Goal: Task Accomplishment & Management: Use online tool/utility

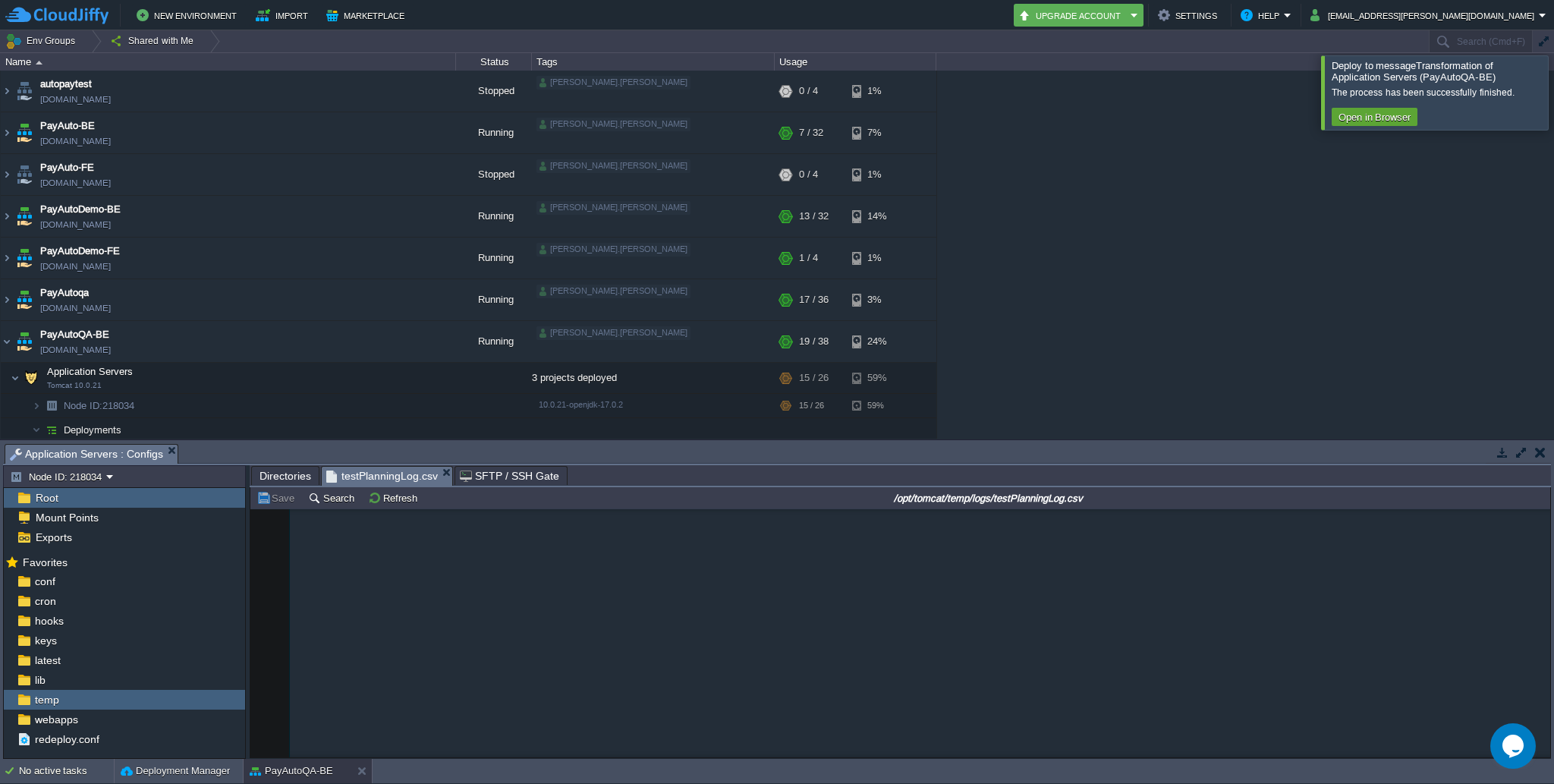
scroll to position [7609, 0]
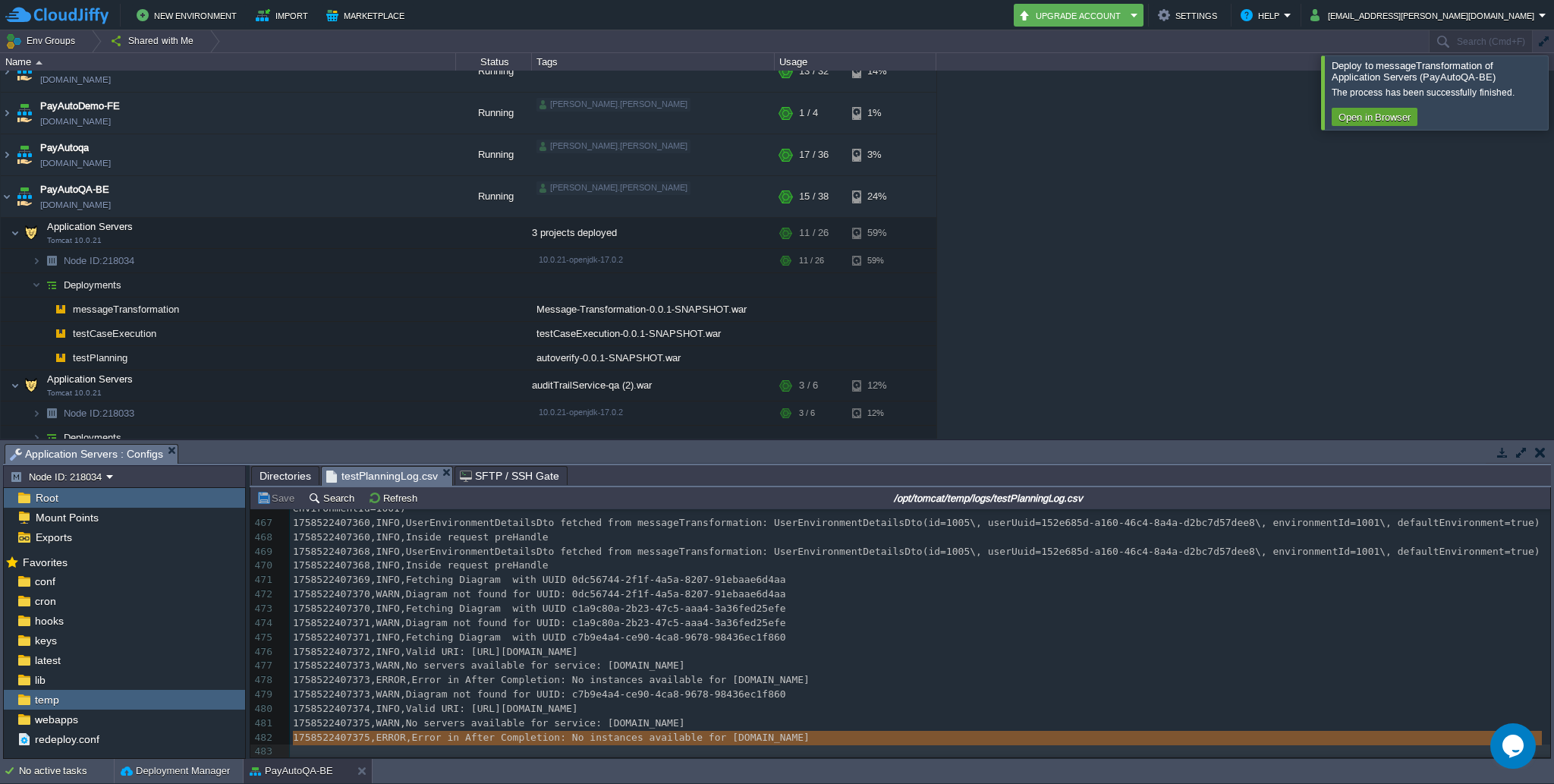
click at [1553, 83] on div at bounding box center [1572, 91] width 0 height 74
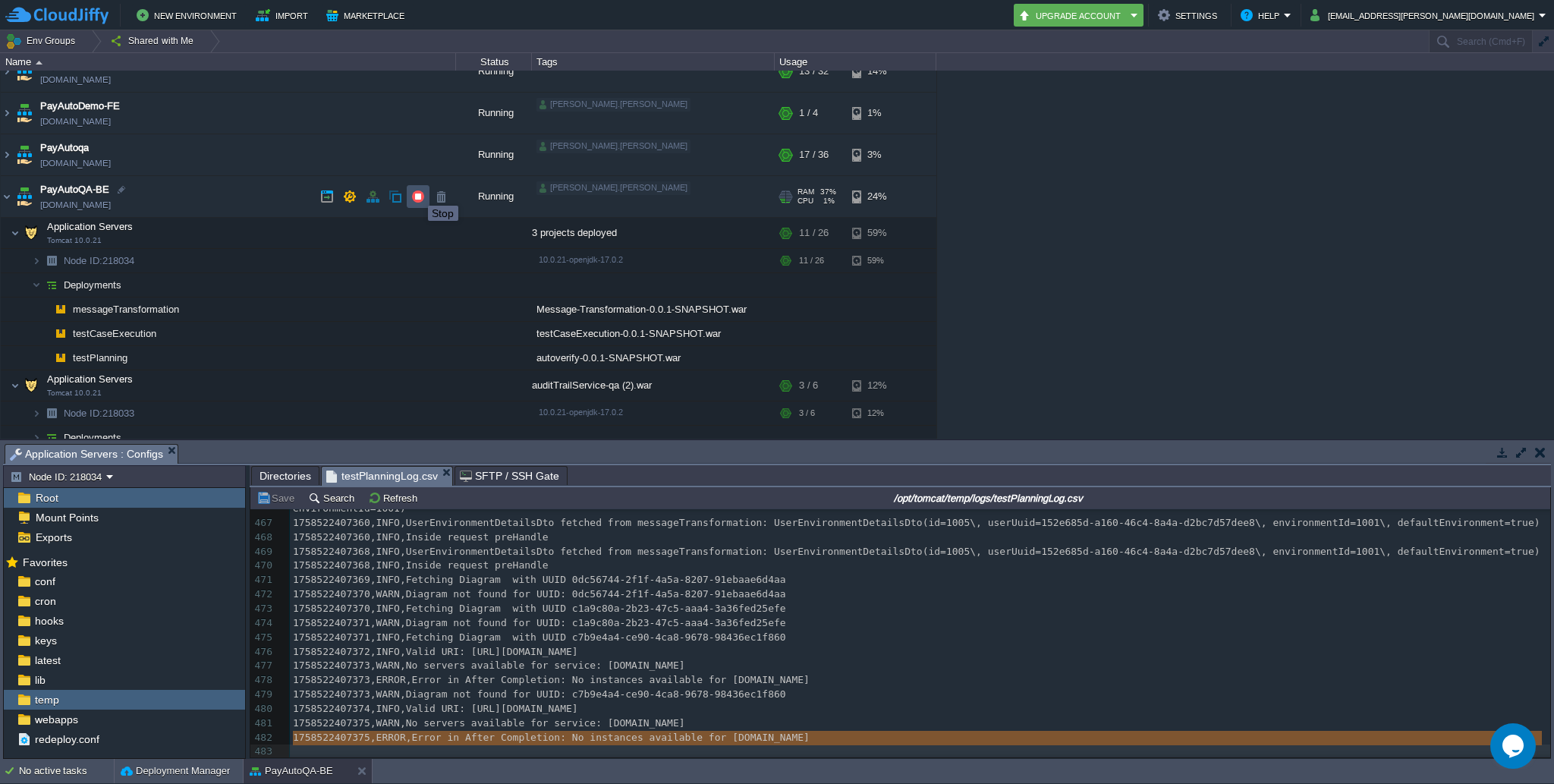
click at [416, 192] on button "button" at bounding box center [417, 196] width 13 height 13
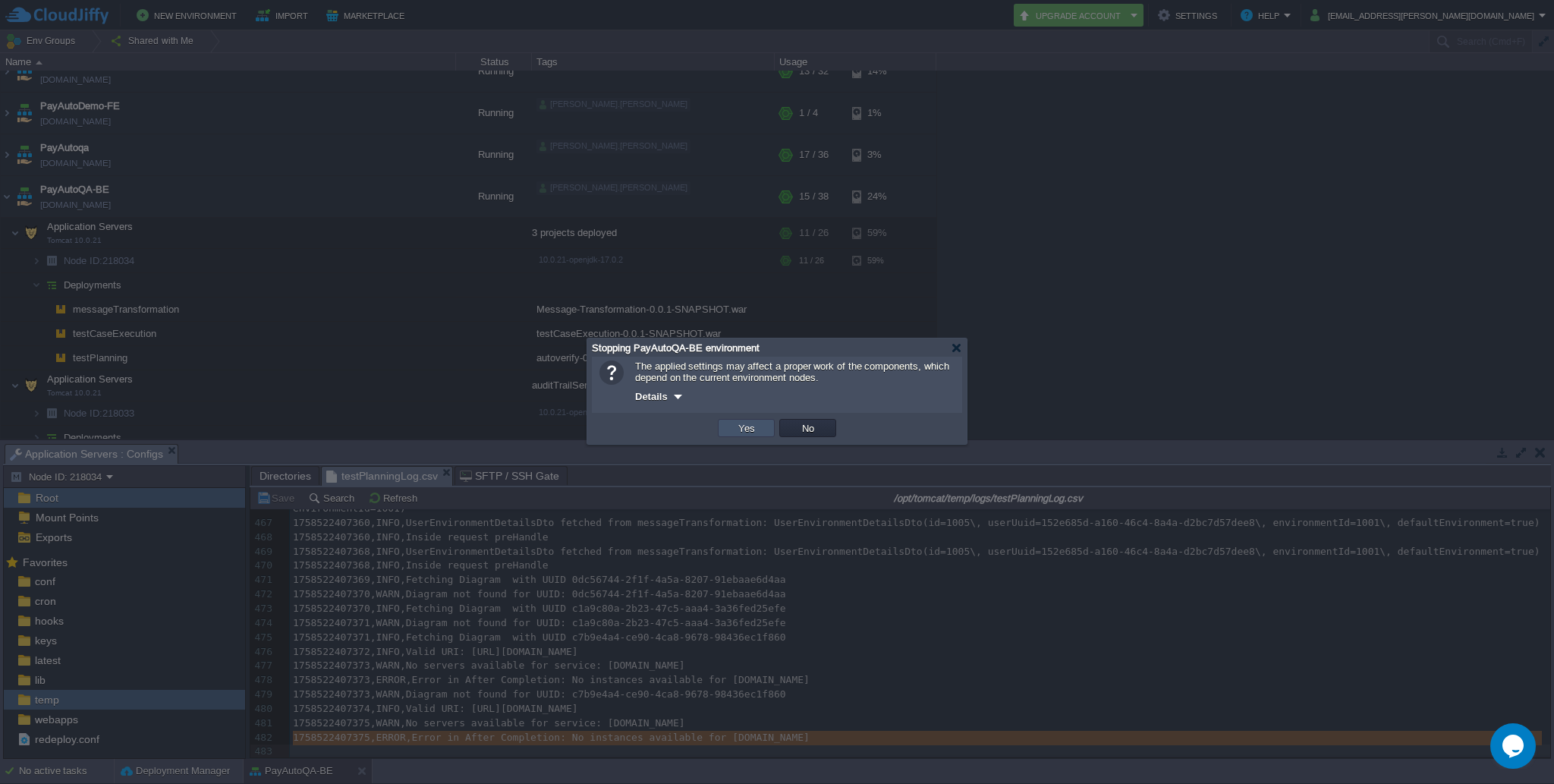
click at [749, 430] on button "Yes" at bounding box center [746, 427] width 26 height 13
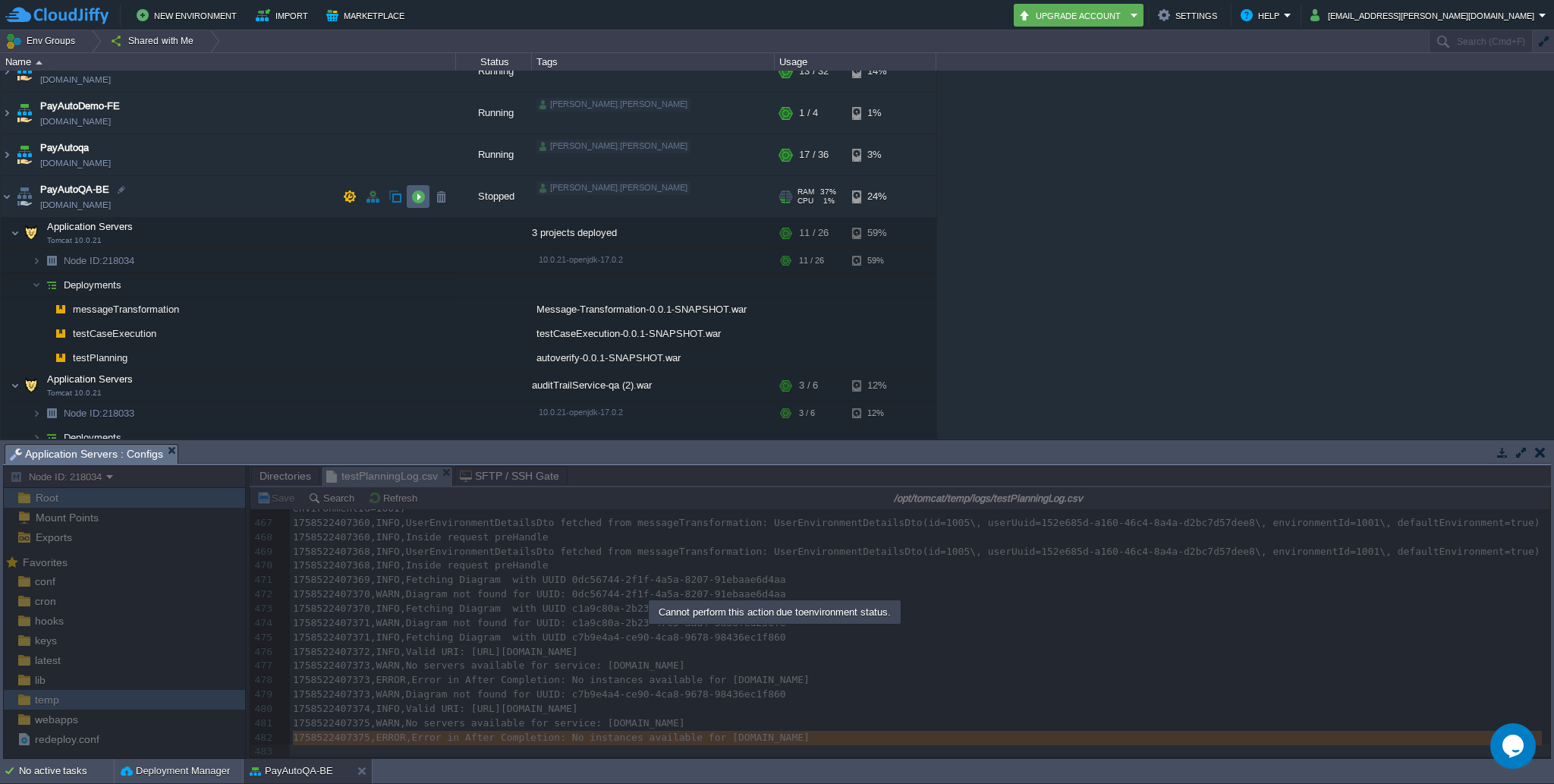
click at [420, 203] on td at bounding box center [418, 196] width 23 height 23
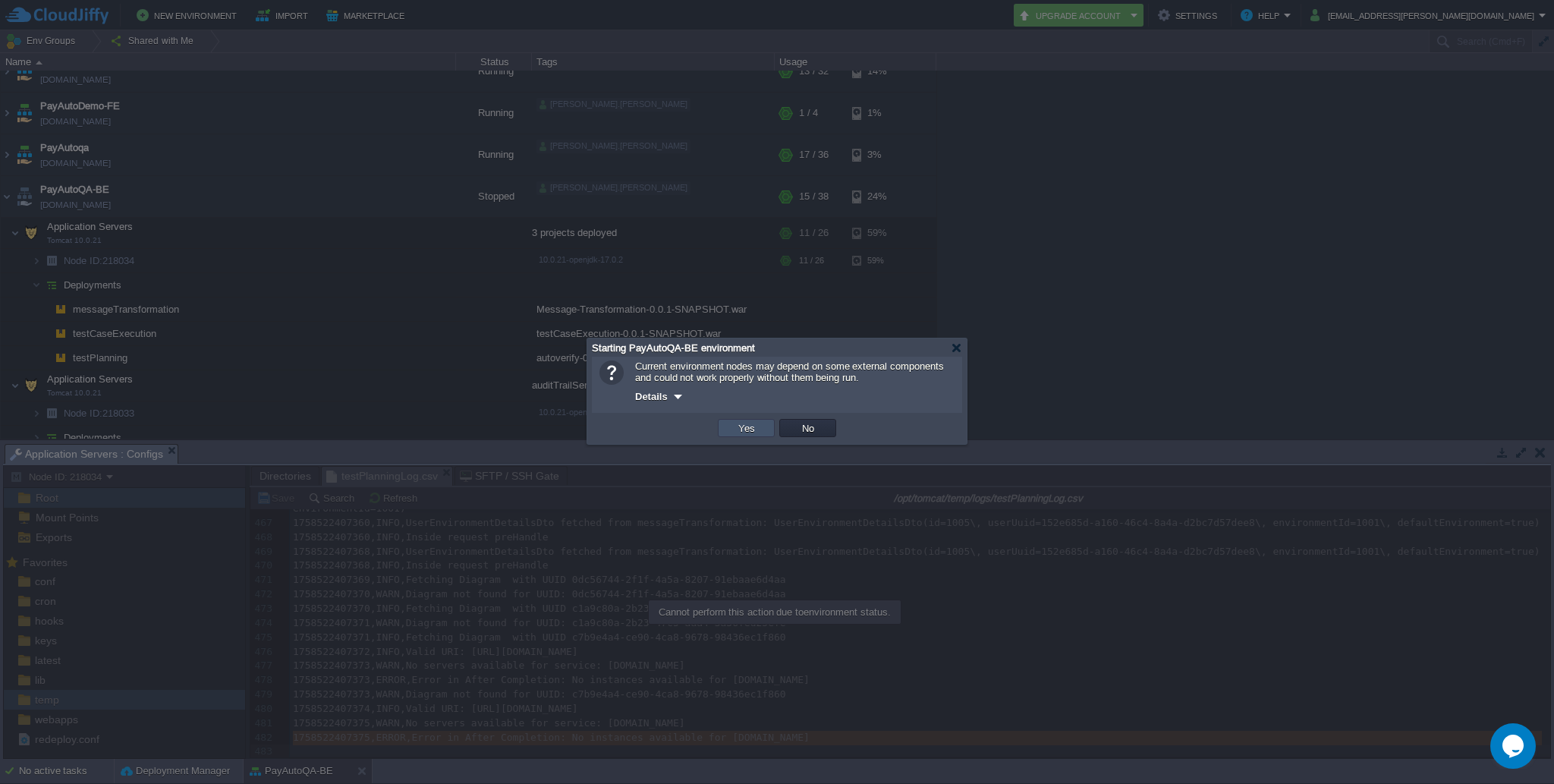
click at [757, 429] on button "Yes" at bounding box center [746, 427] width 26 height 13
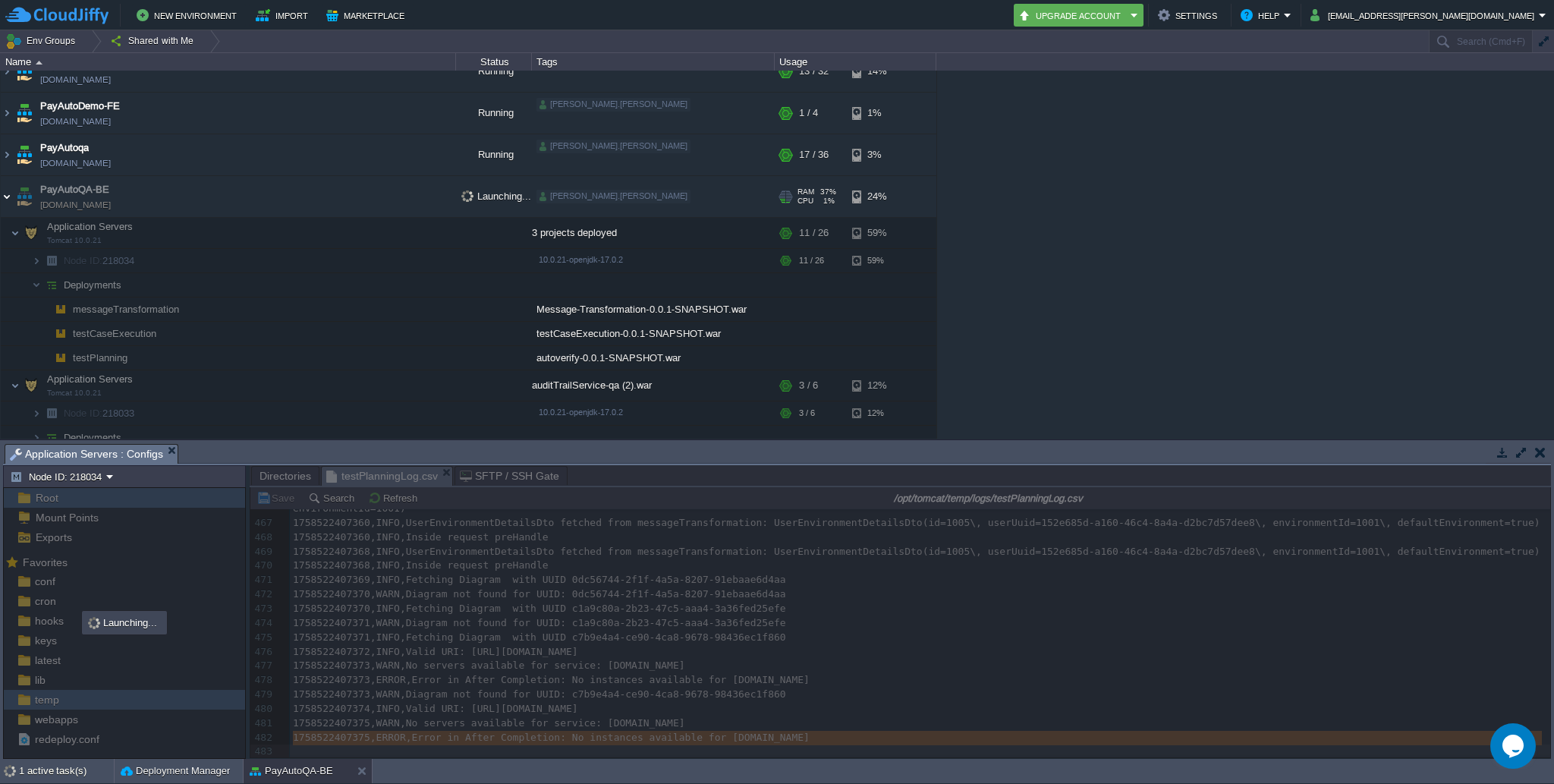
click at [8, 202] on img at bounding box center [7, 196] width 12 height 41
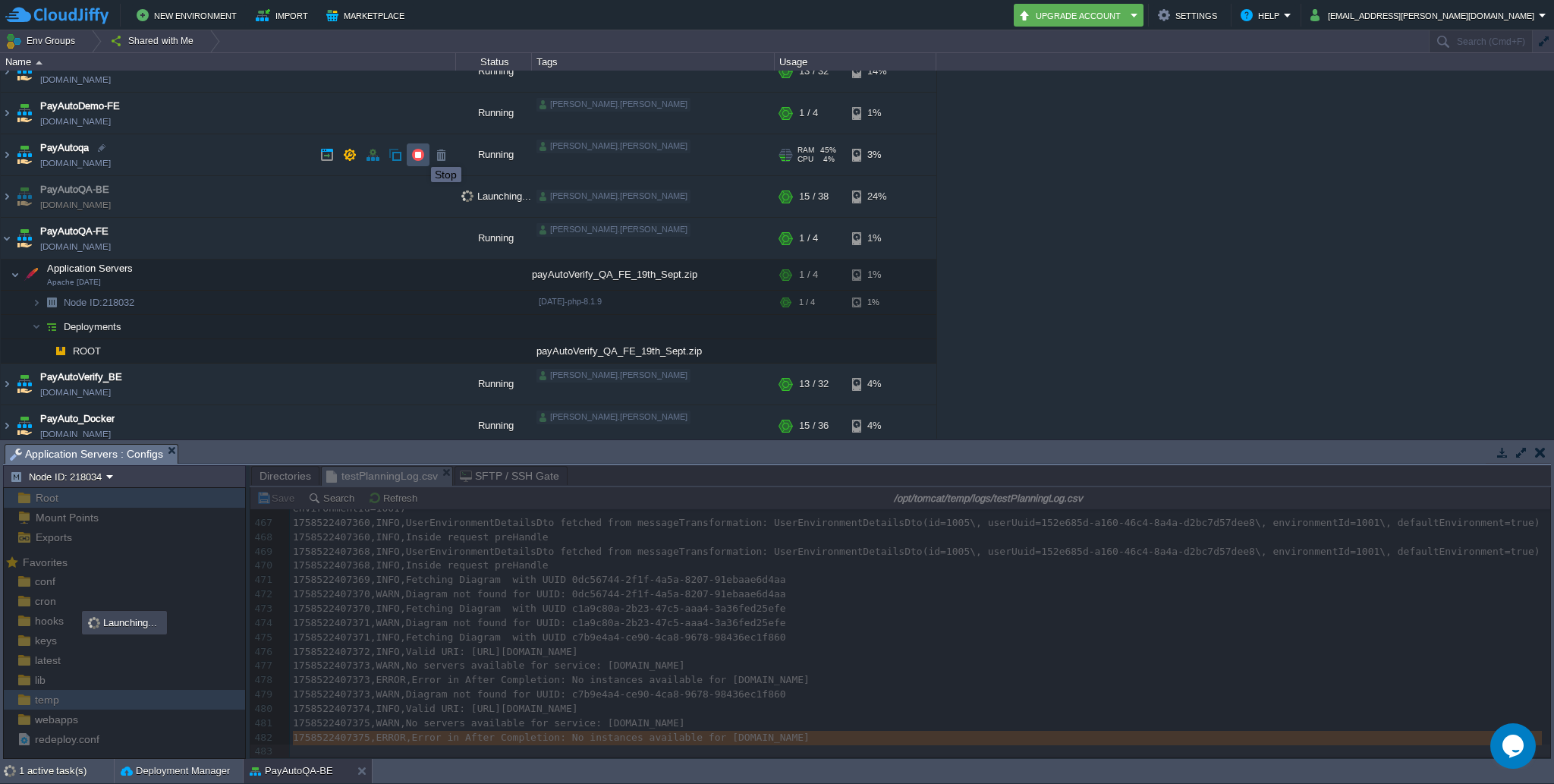
click at [418, 154] on button "button" at bounding box center [417, 154] width 13 height 13
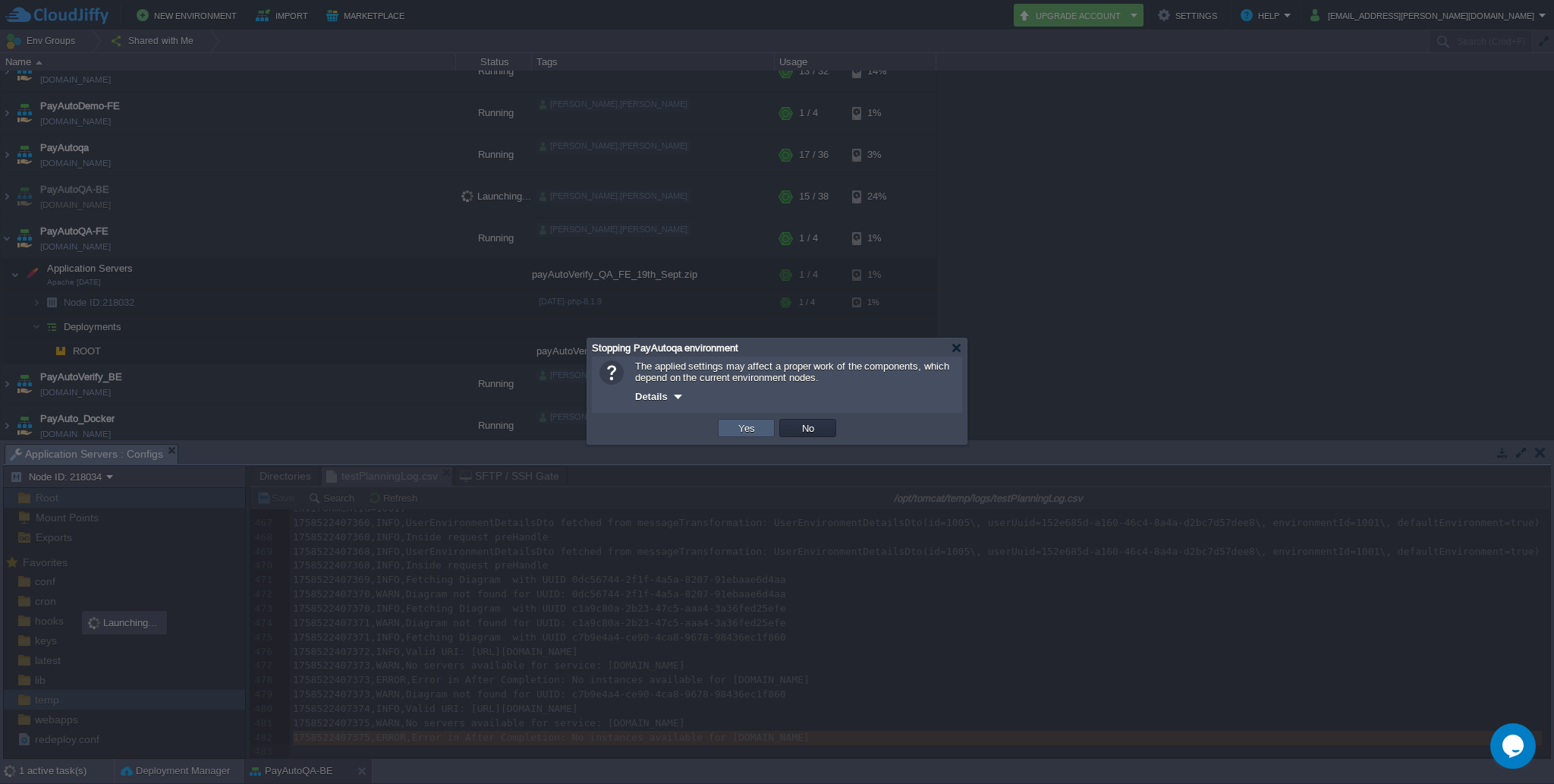
click at [750, 428] on button "Yes" at bounding box center [746, 427] width 26 height 13
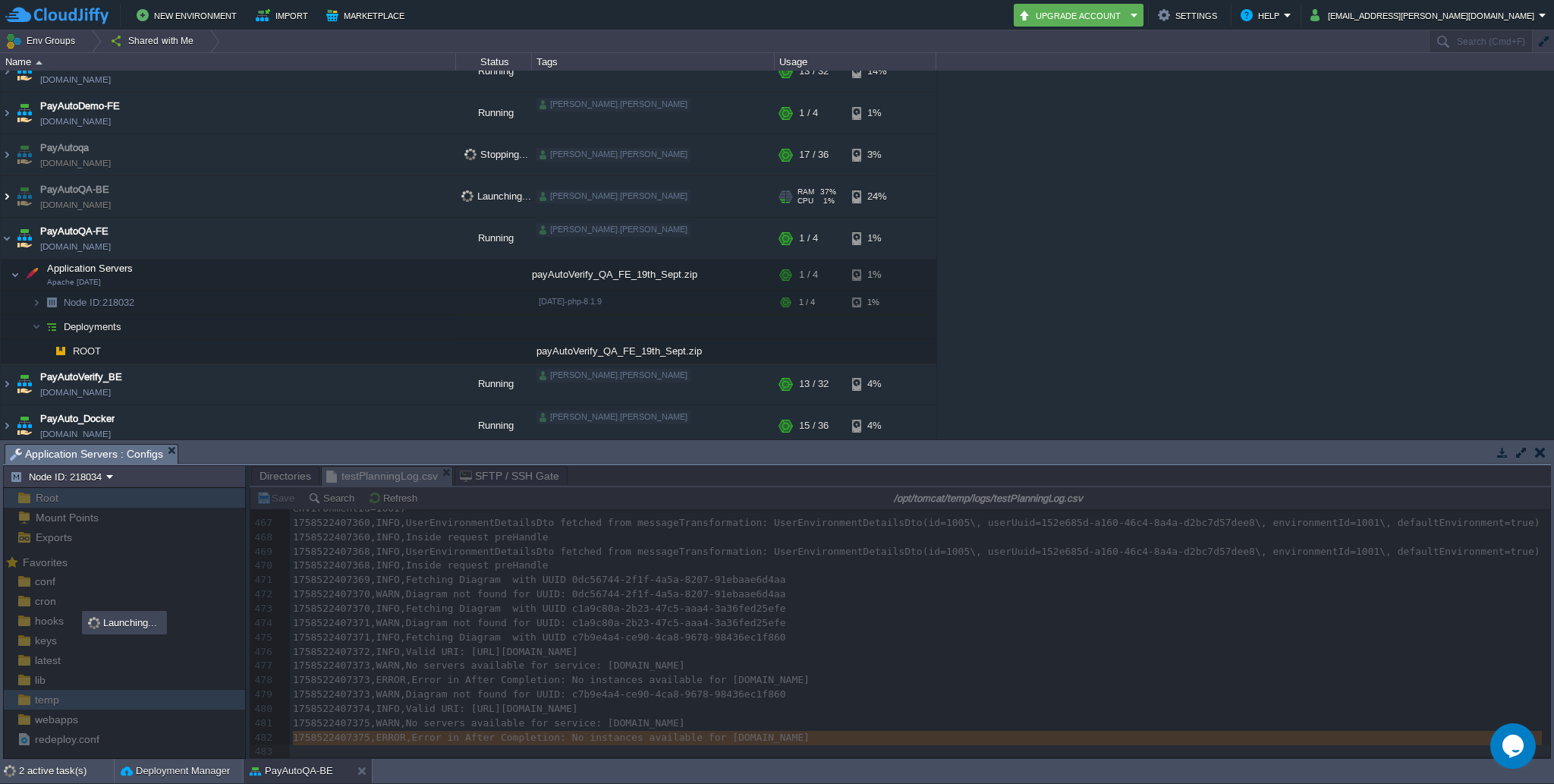
click at [4, 195] on img at bounding box center [7, 196] width 12 height 41
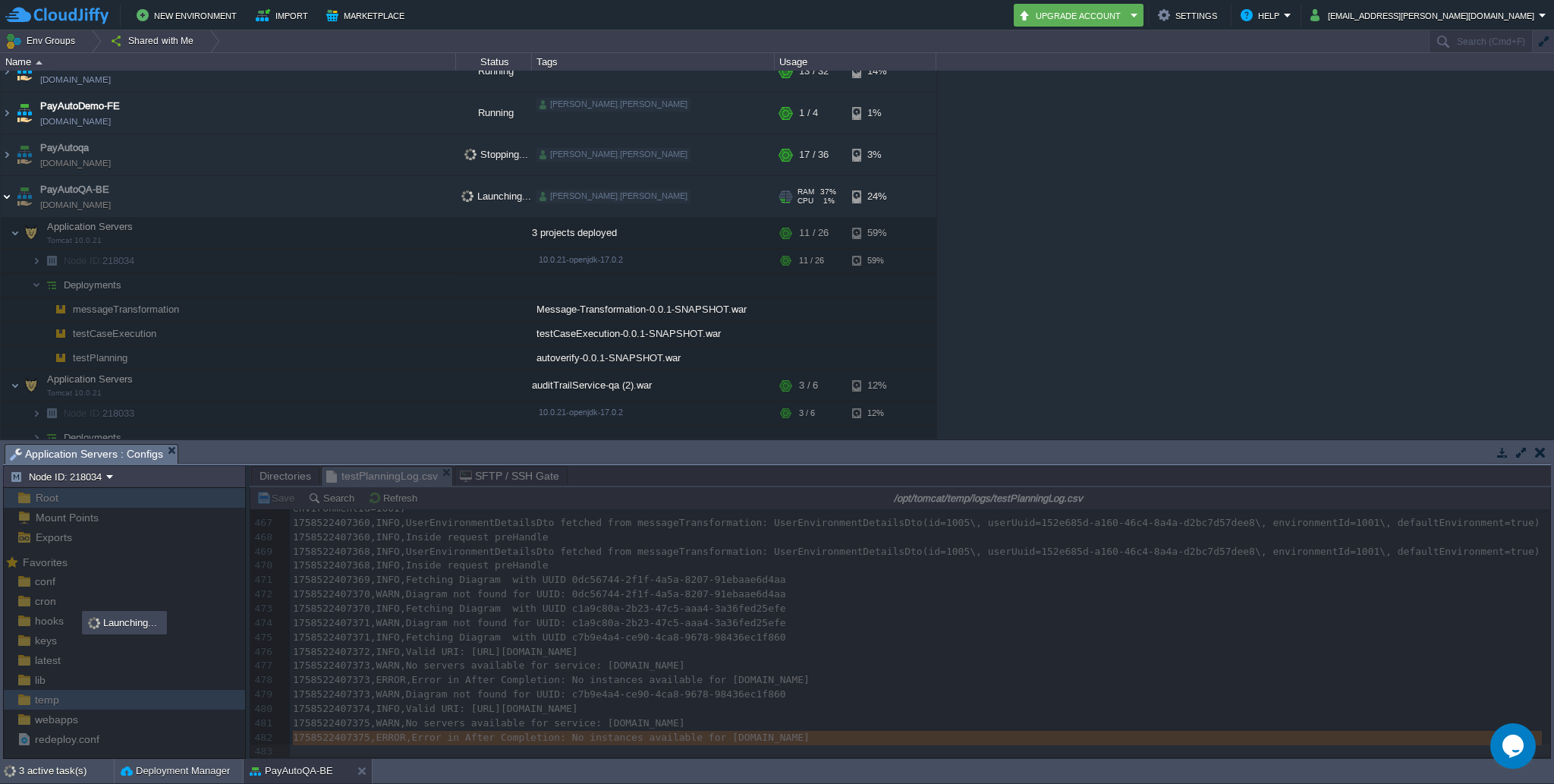
click at [6, 198] on img at bounding box center [7, 196] width 12 height 41
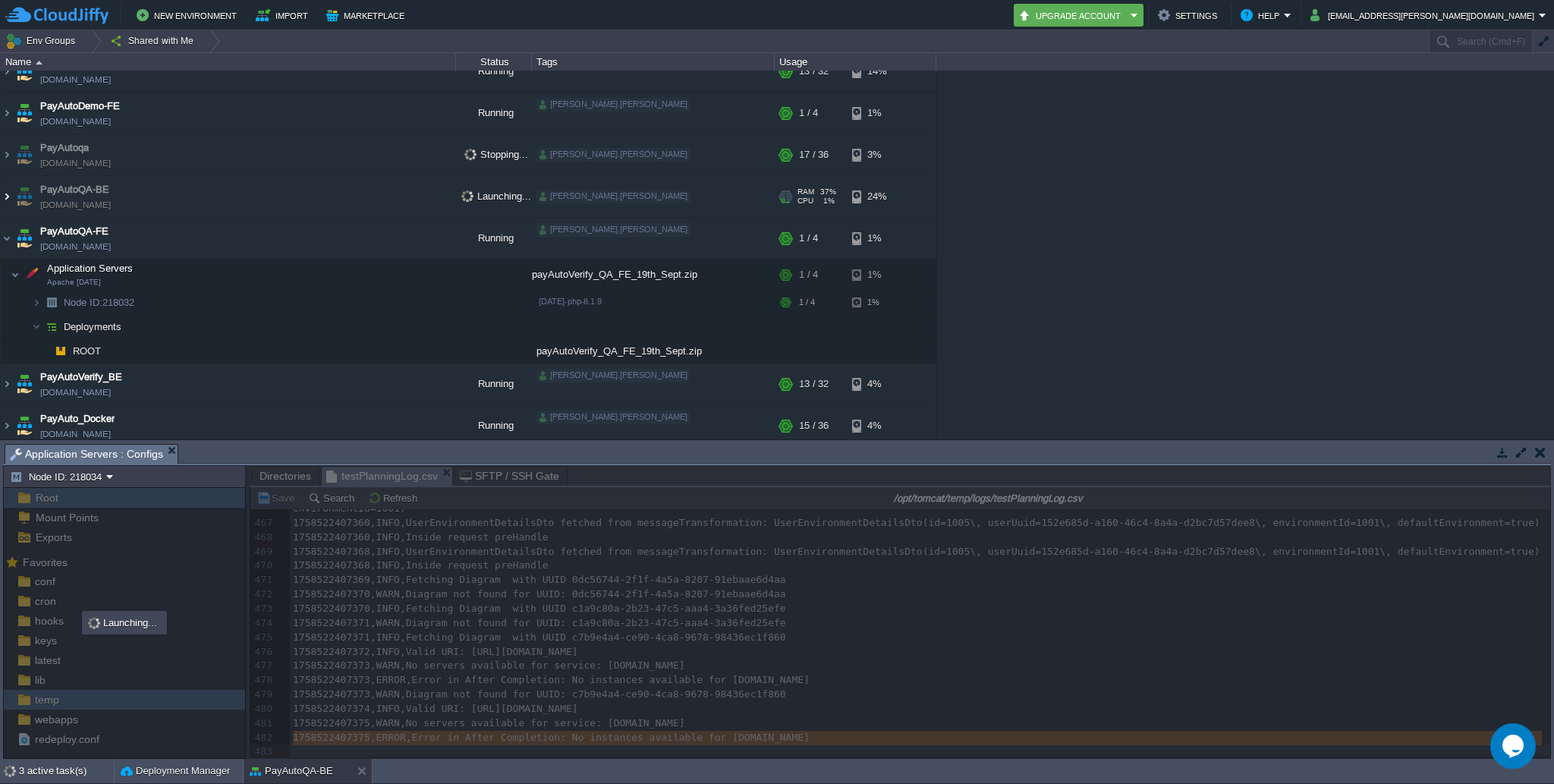
click at [6, 198] on img at bounding box center [7, 196] width 12 height 41
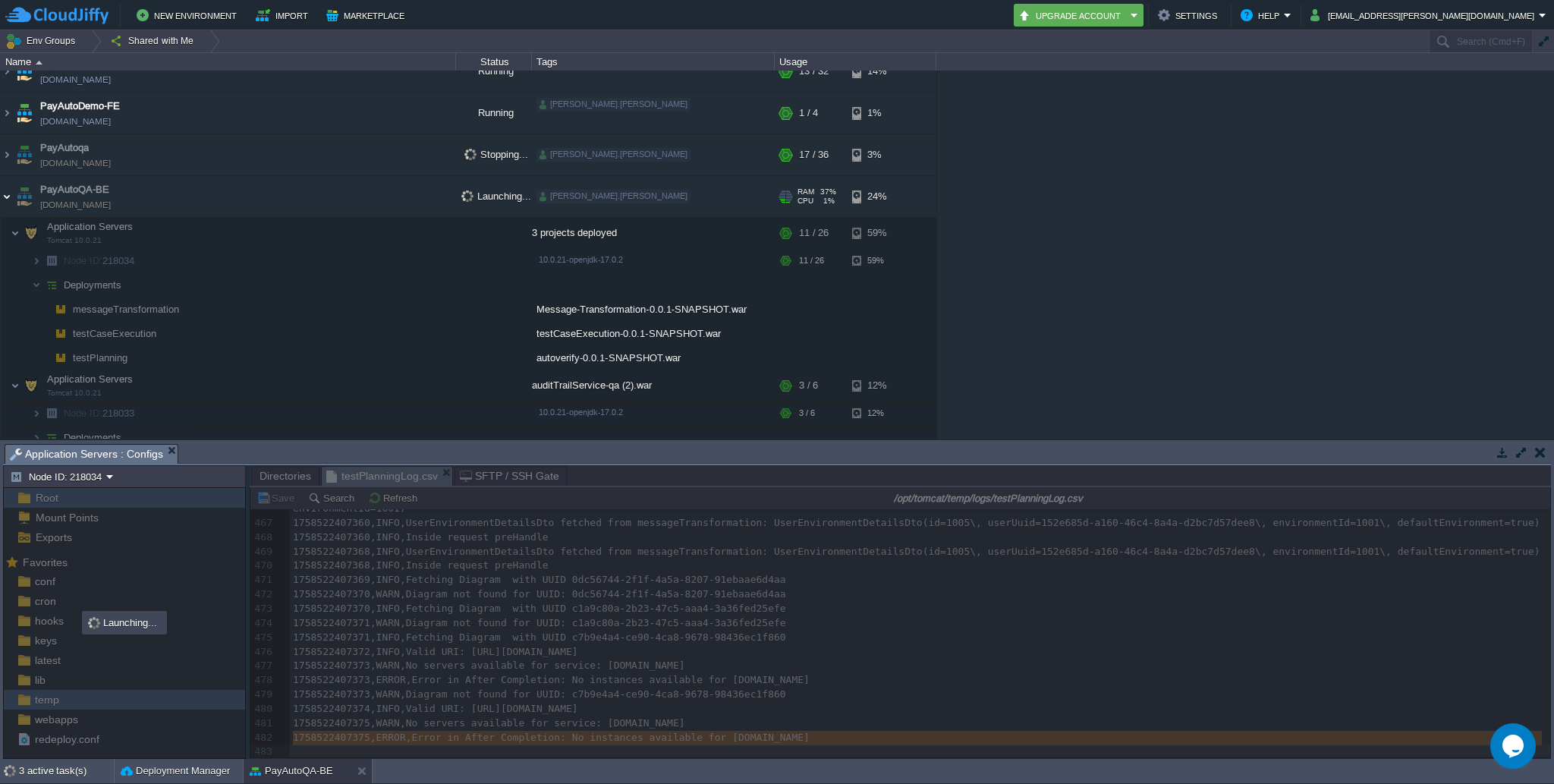
click at [6, 198] on img at bounding box center [7, 196] width 12 height 41
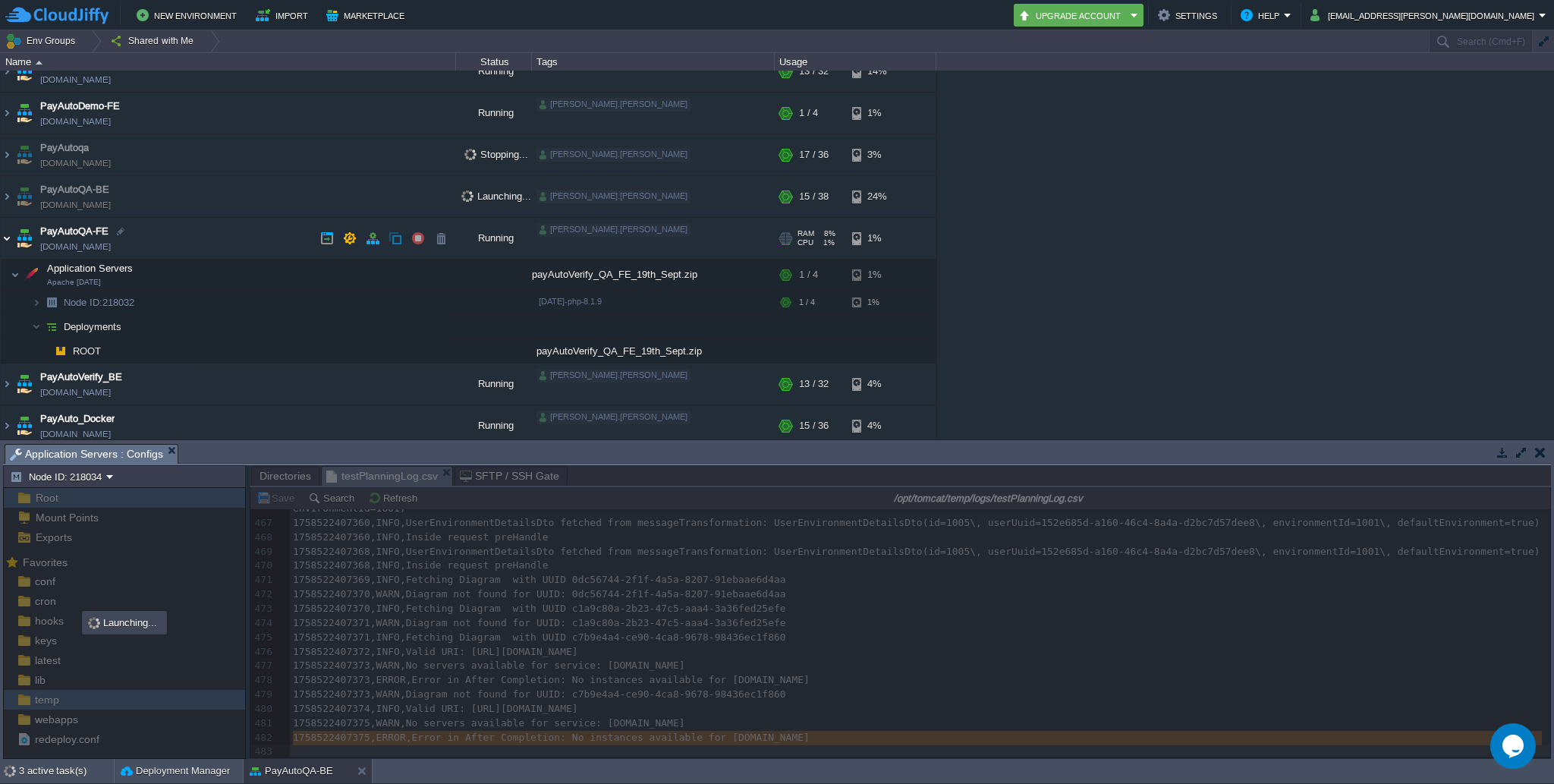
click at [4, 241] on img at bounding box center [7, 238] width 12 height 41
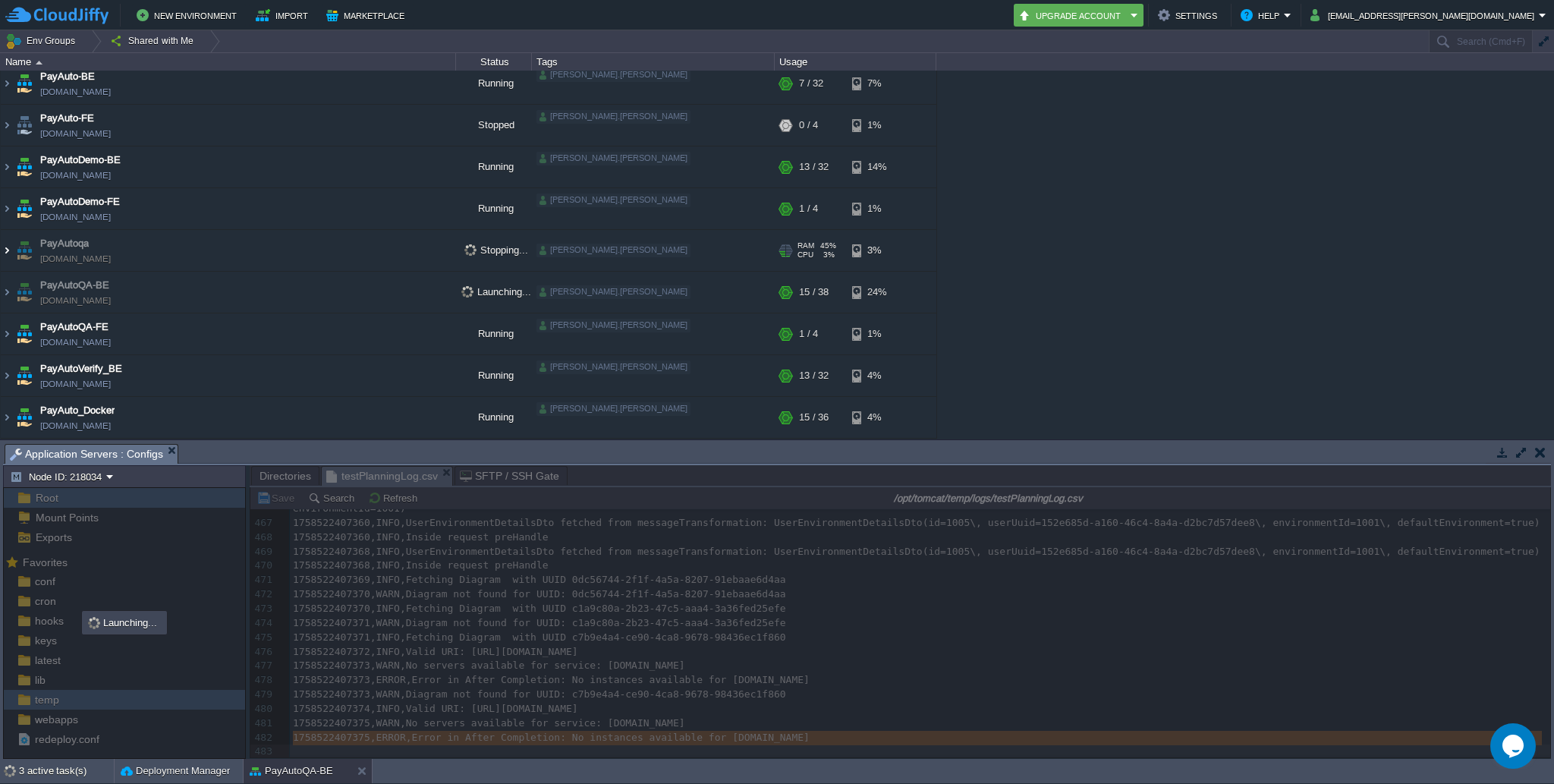
scroll to position [50, 0]
click at [8, 294] on img at bounding box center [7, 292] width 12 height 41
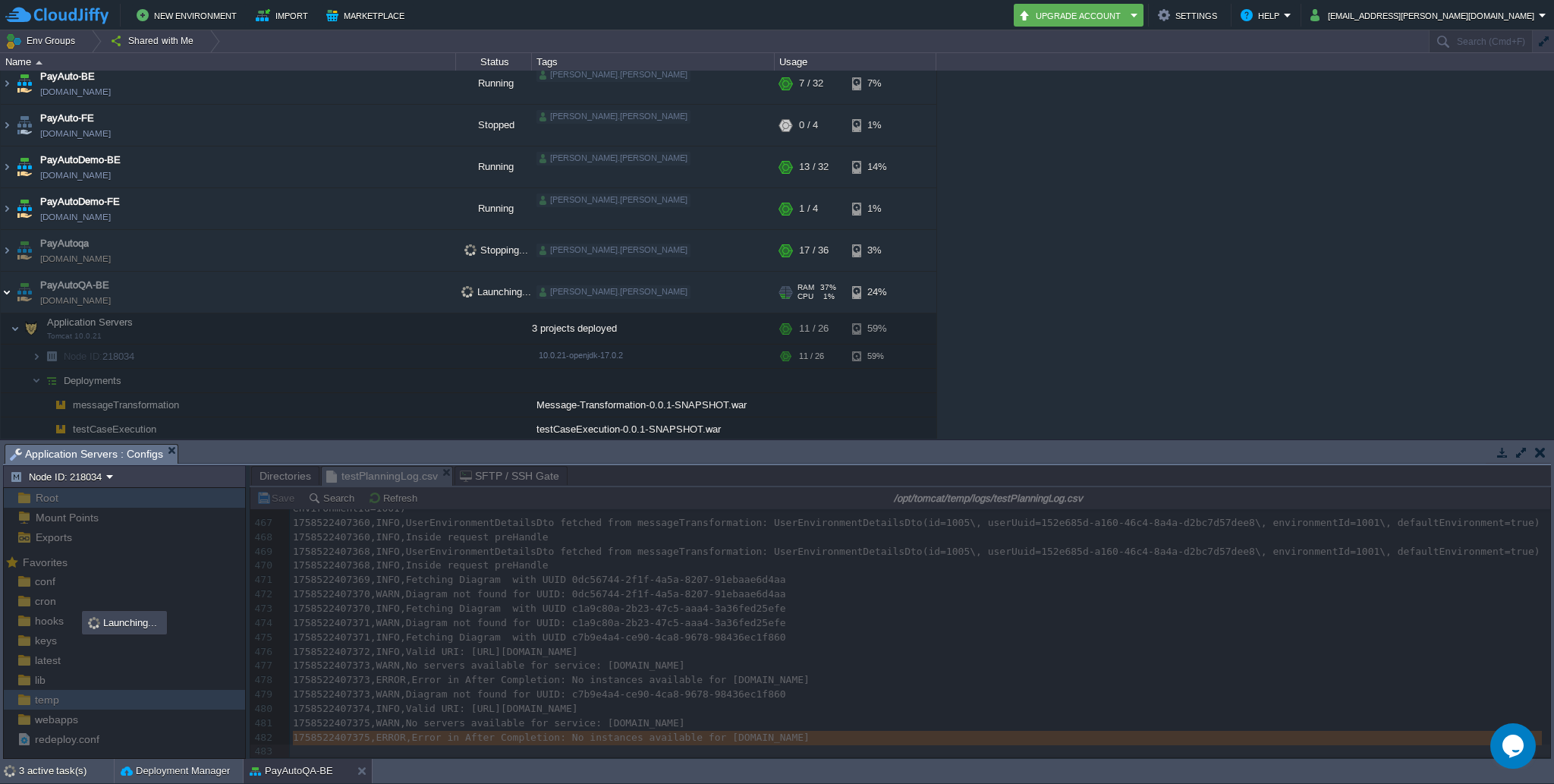
click at [7, 291] on img at bounding box center [7, 292] width 12 height 41
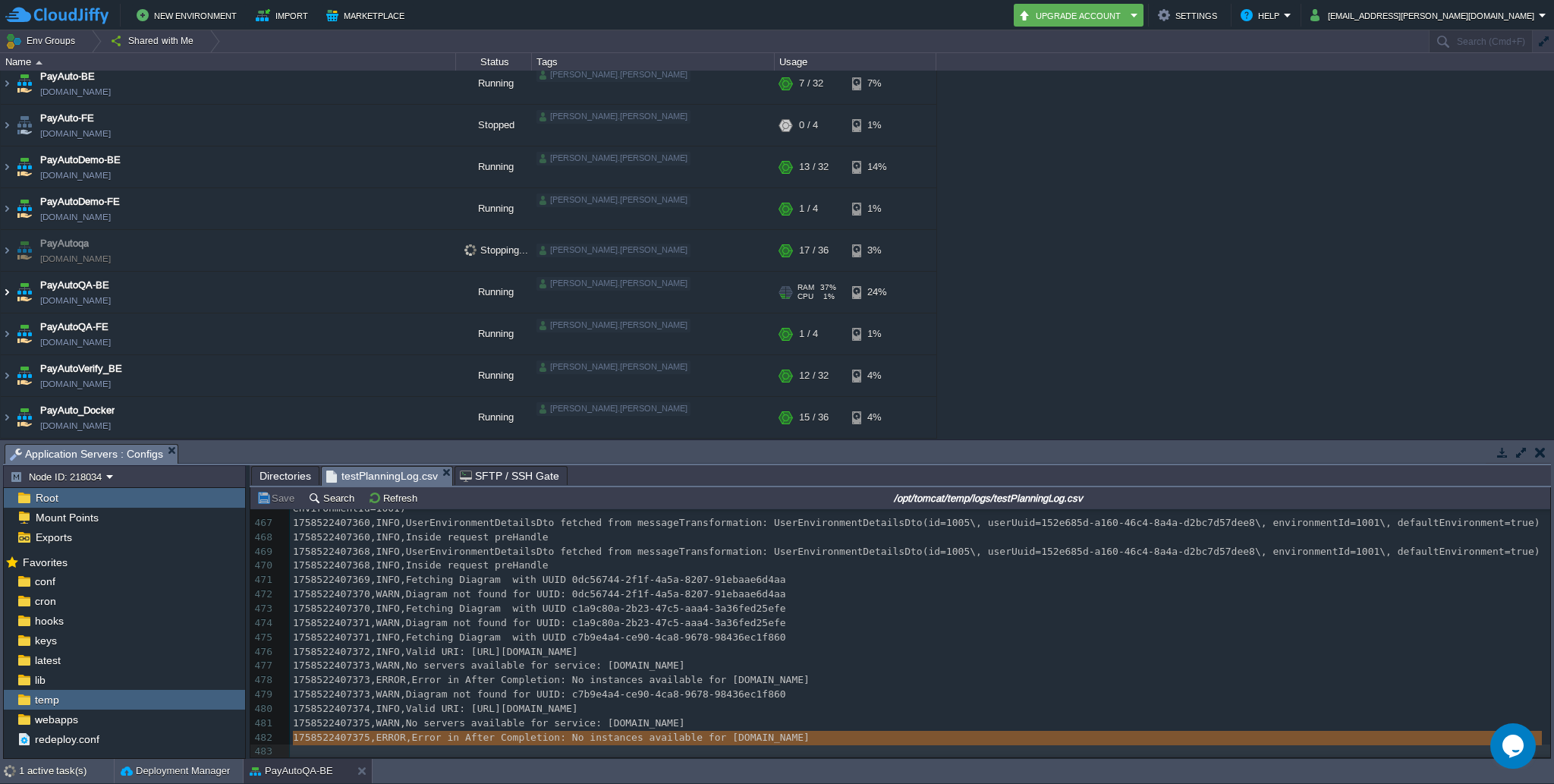
click at [7, 291] on img at bounding box center [7, 292] width 12 height 41
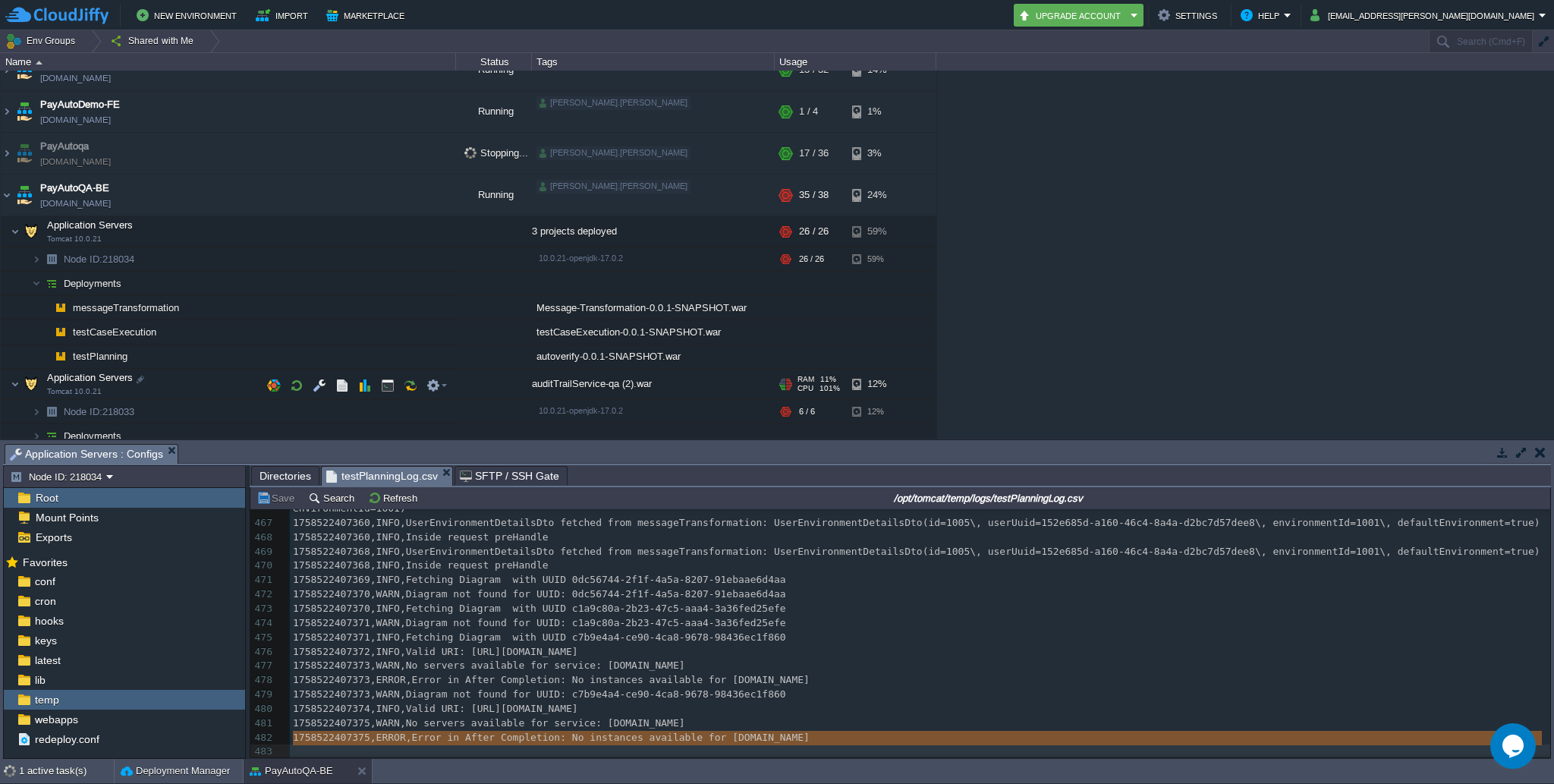
scroll to position [146, 0]
click at [3, 195] on img at bounding box center [7, 195] width 12 height 41
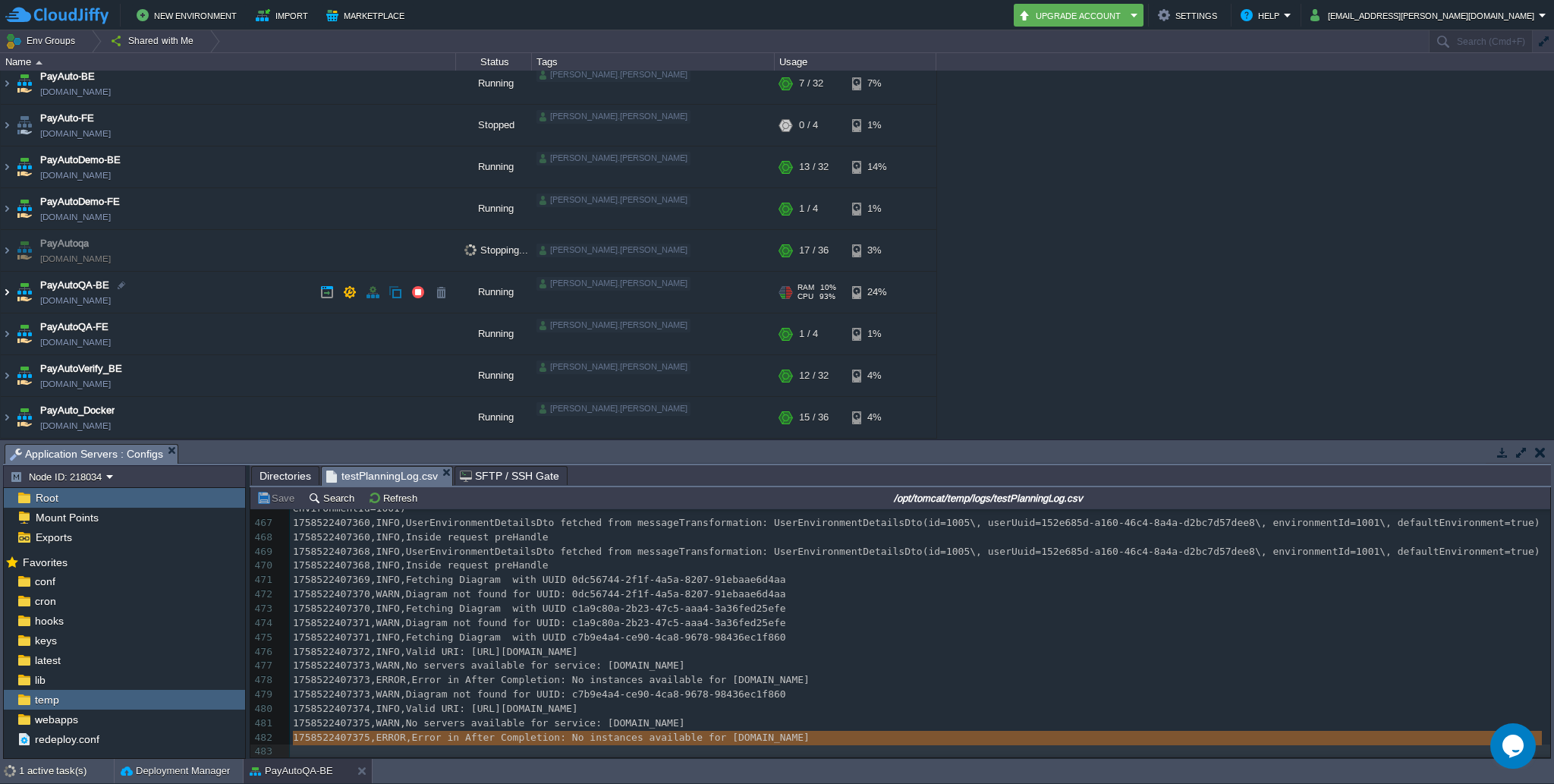
click at [3, 290] on img at bounding box center [7, 292] width 12 height 41
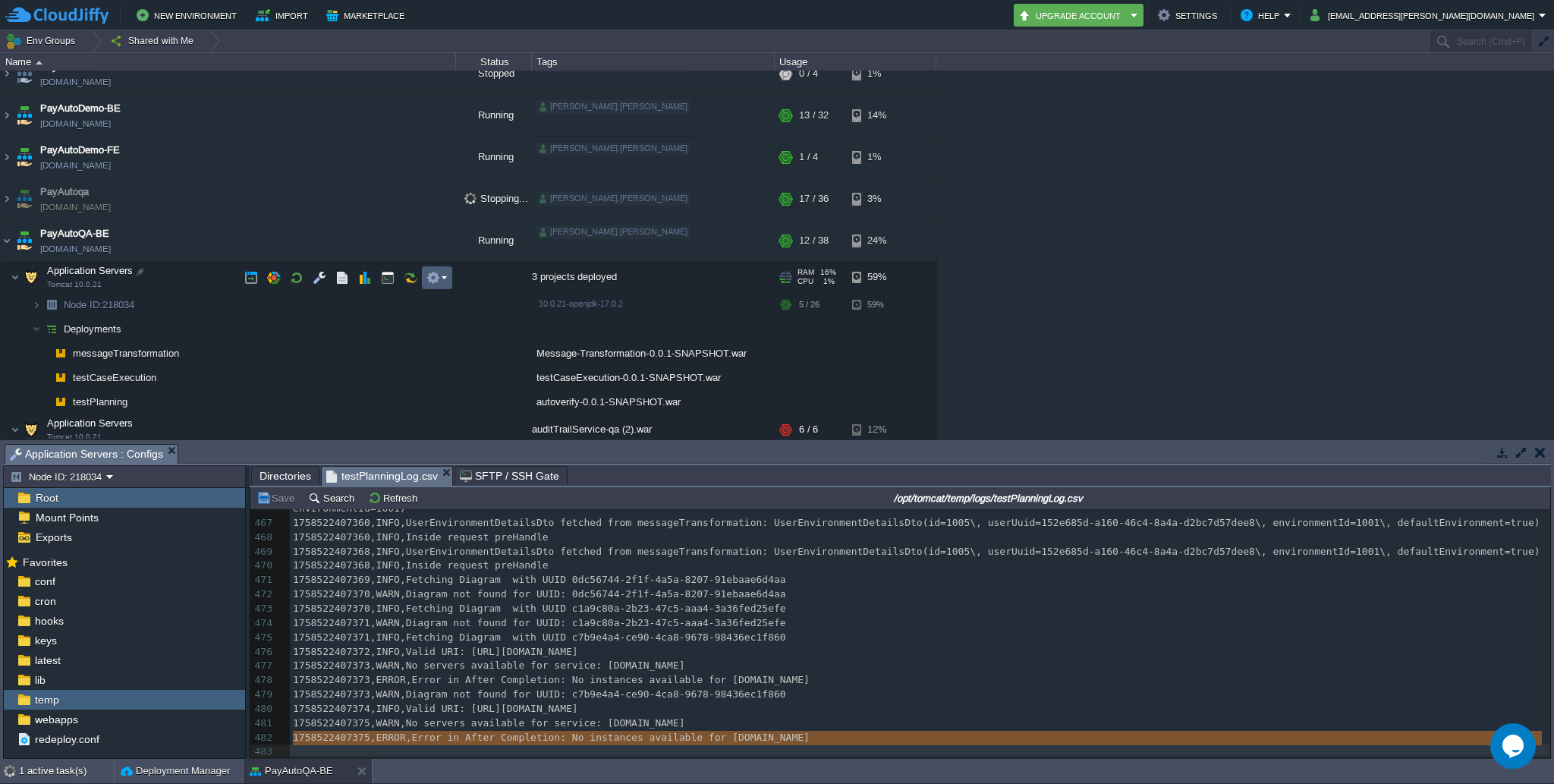
scroll to position [97, 0]
click at [7, 200] on img at bounding box center [7, 202] width 12 height 41
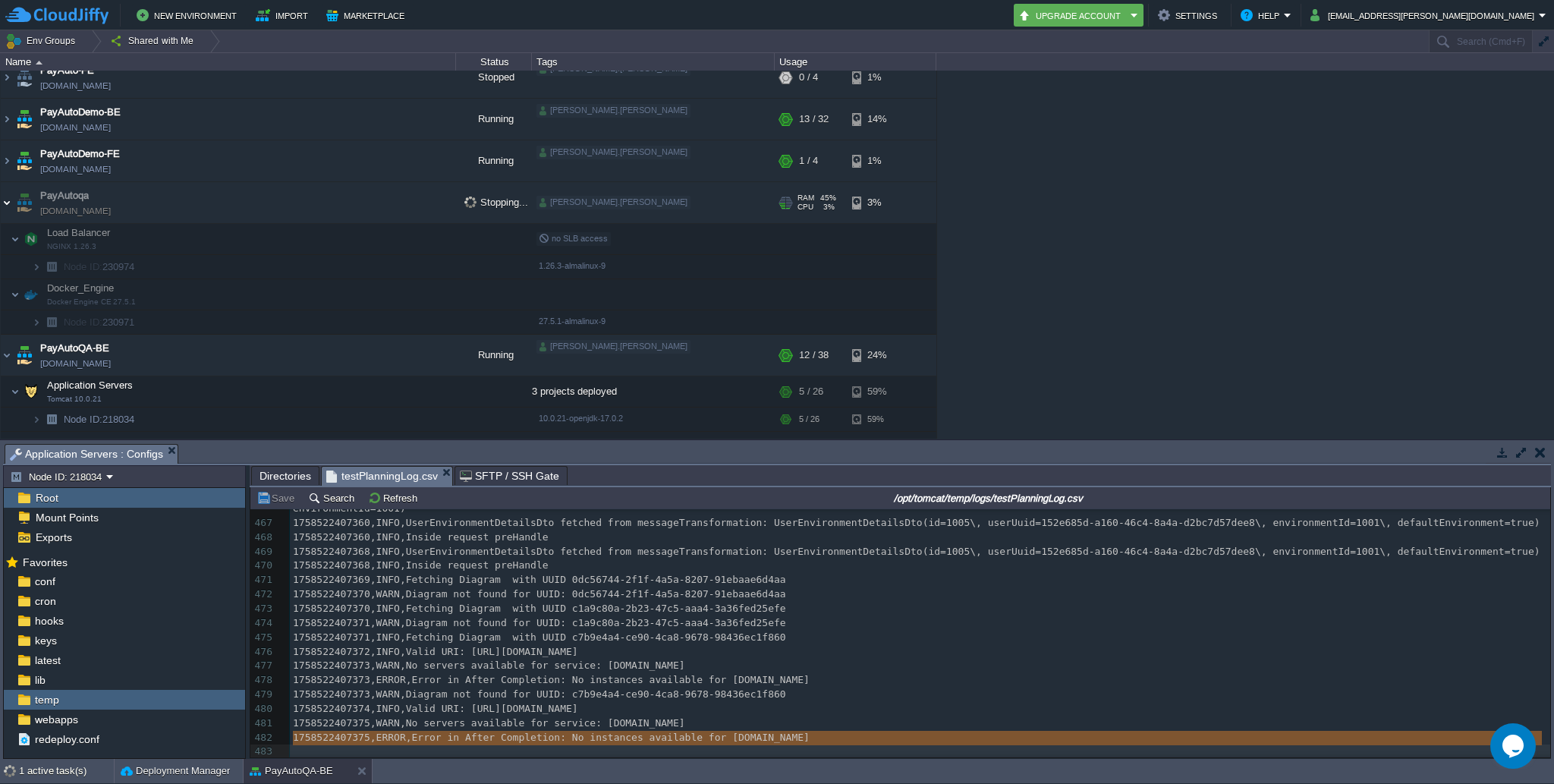
click at [3, 202] on img at bounding box center [7, 202] width 12 height 41
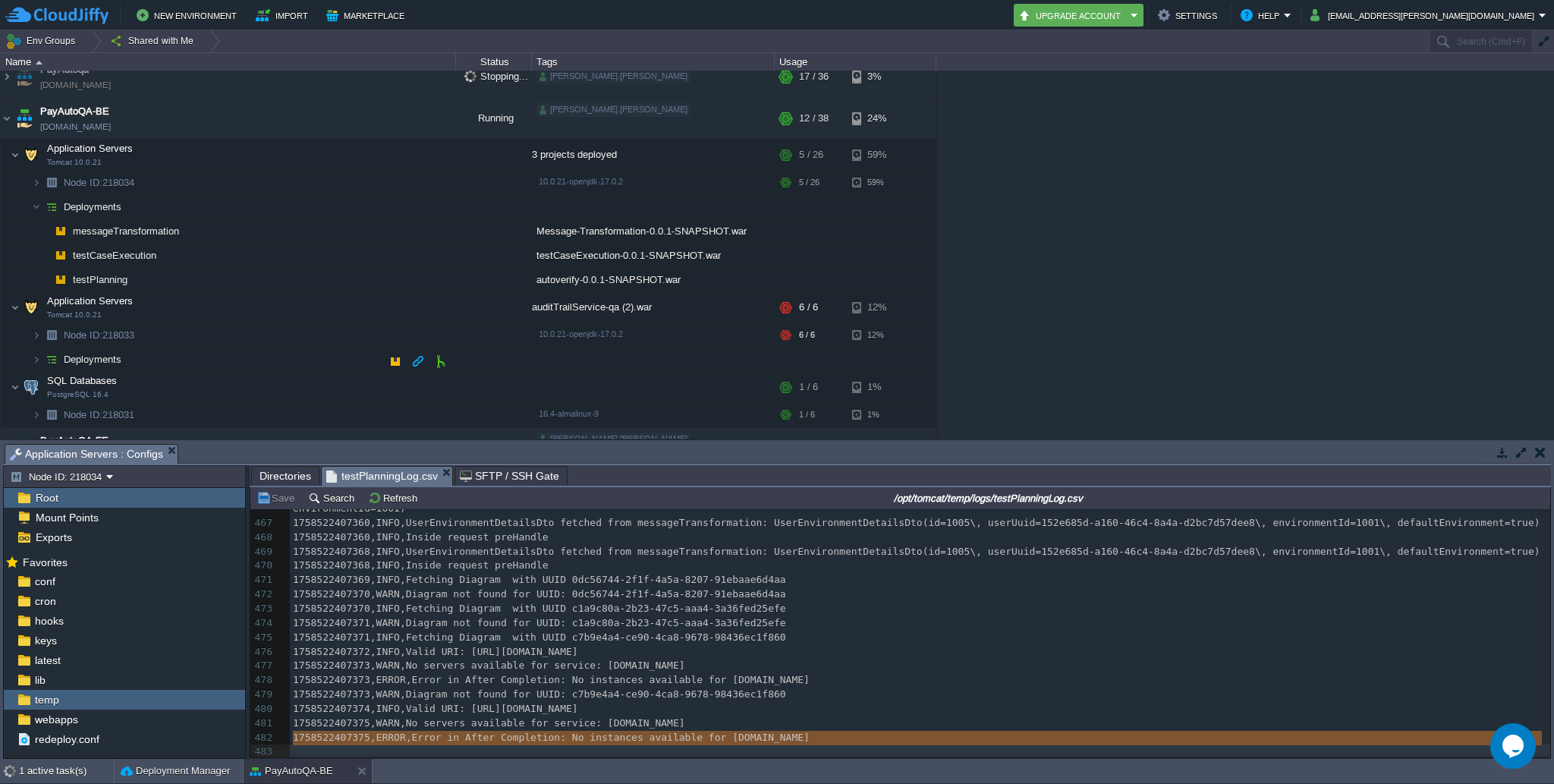
scroll to position [219, 0]
click at [16, 310] on img at bounding box center [15, 311] width 9 height 30
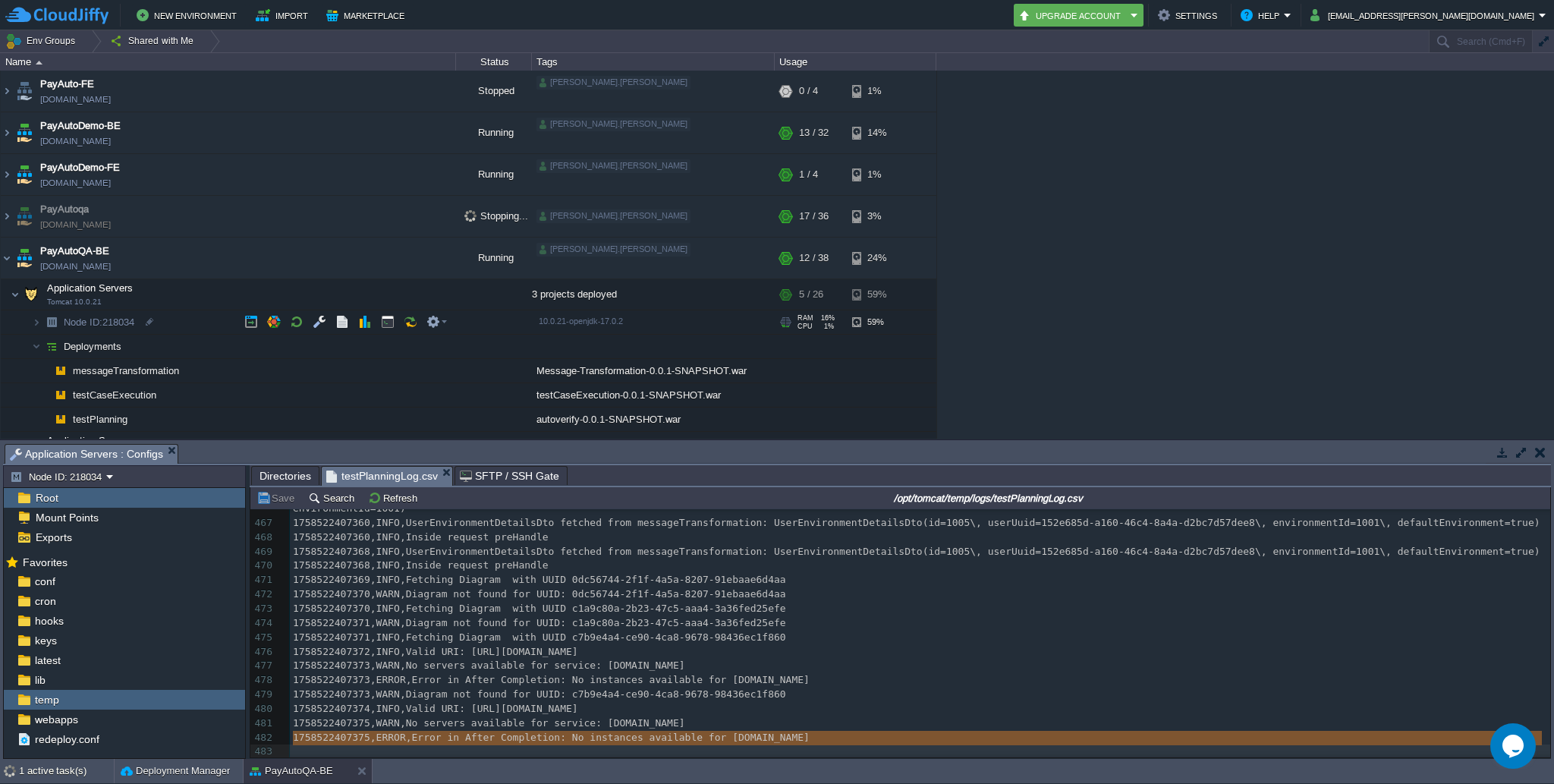
scroll to position [75, 0]
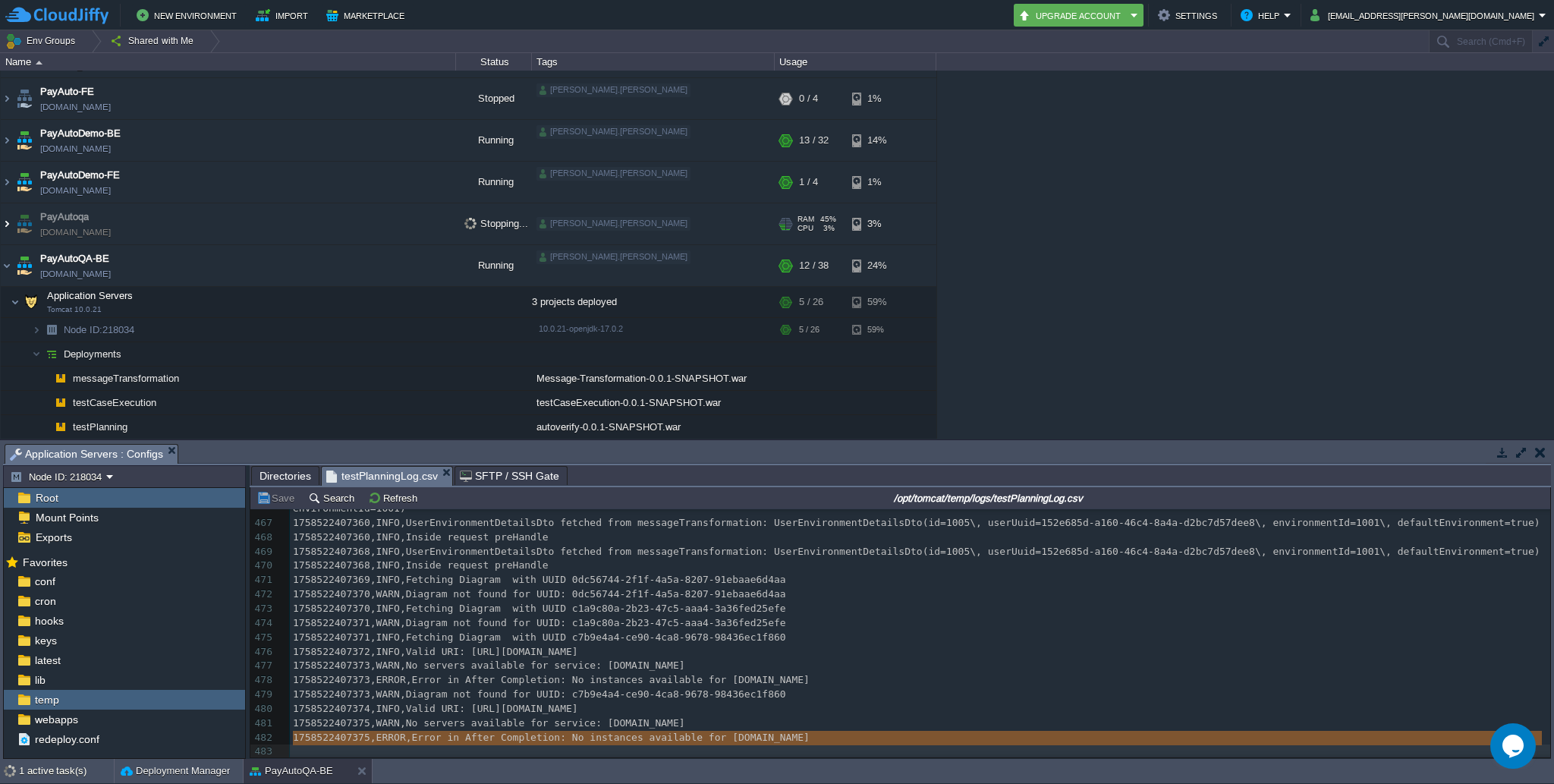
click at [4, 226] on img at bounding box center [7, 224] width 12 height 41
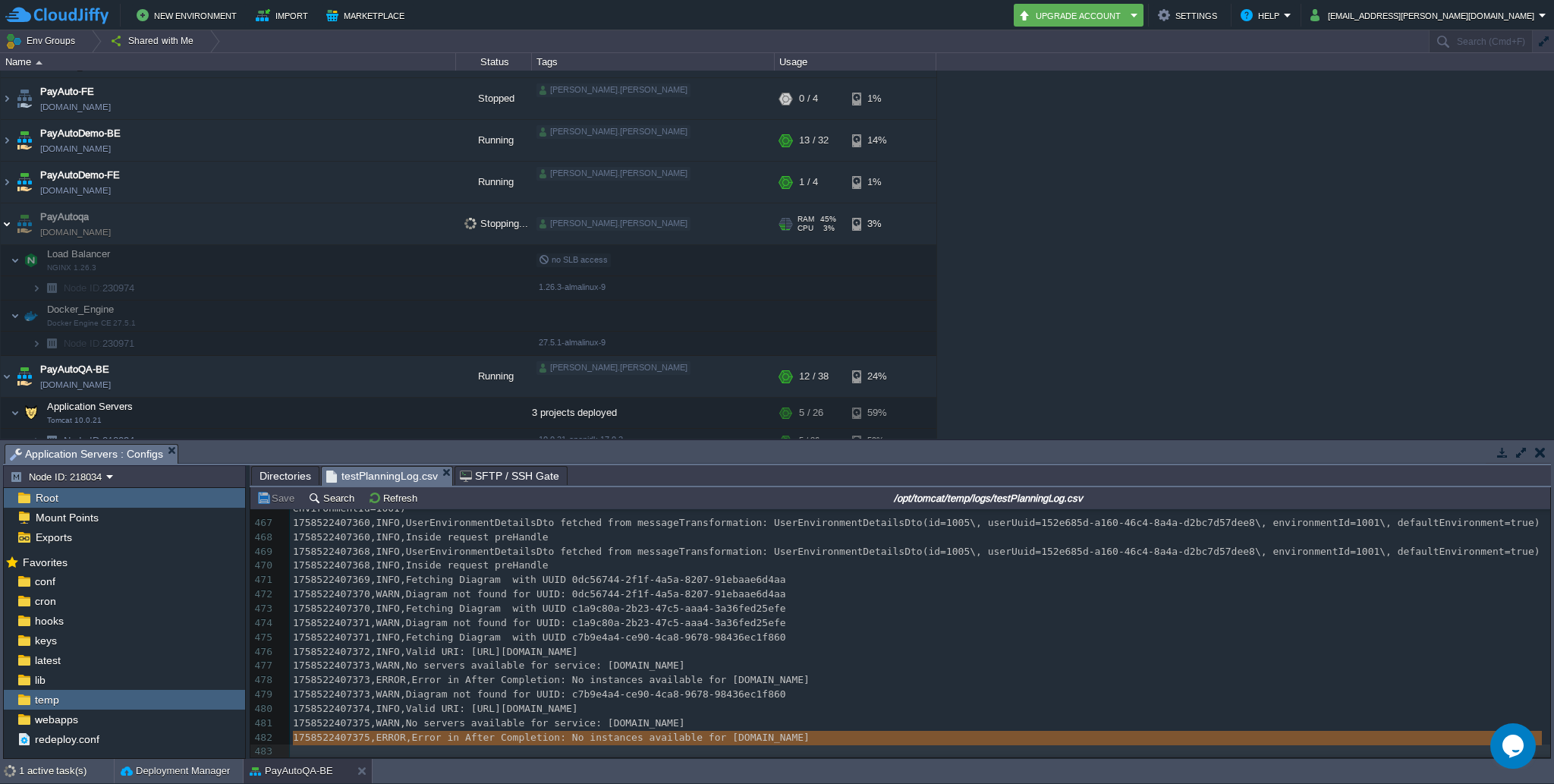
click at [4, 226] on img at bounding box center [7, 224] width 12 height 41
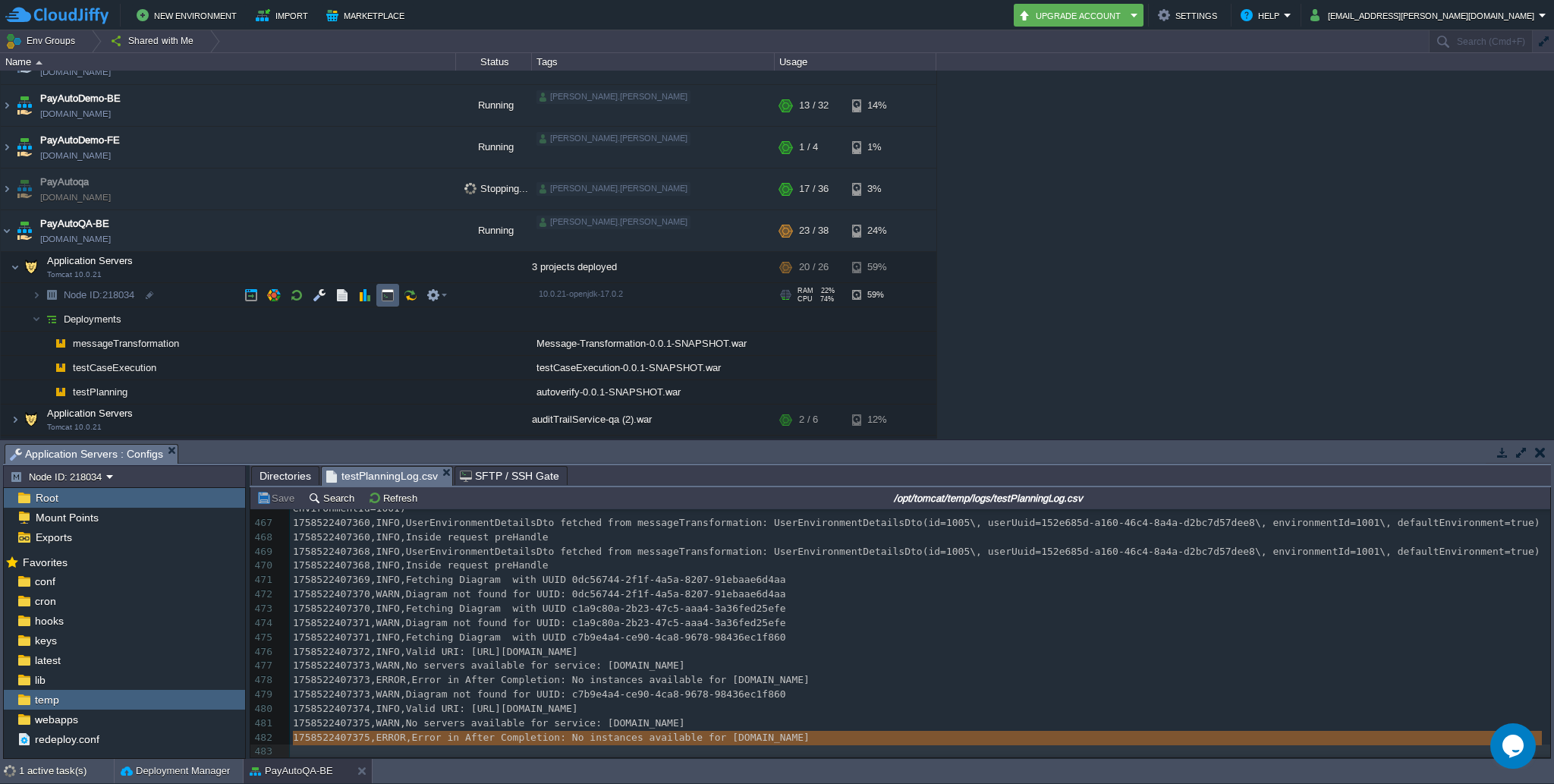
scroll to position [131, 0]
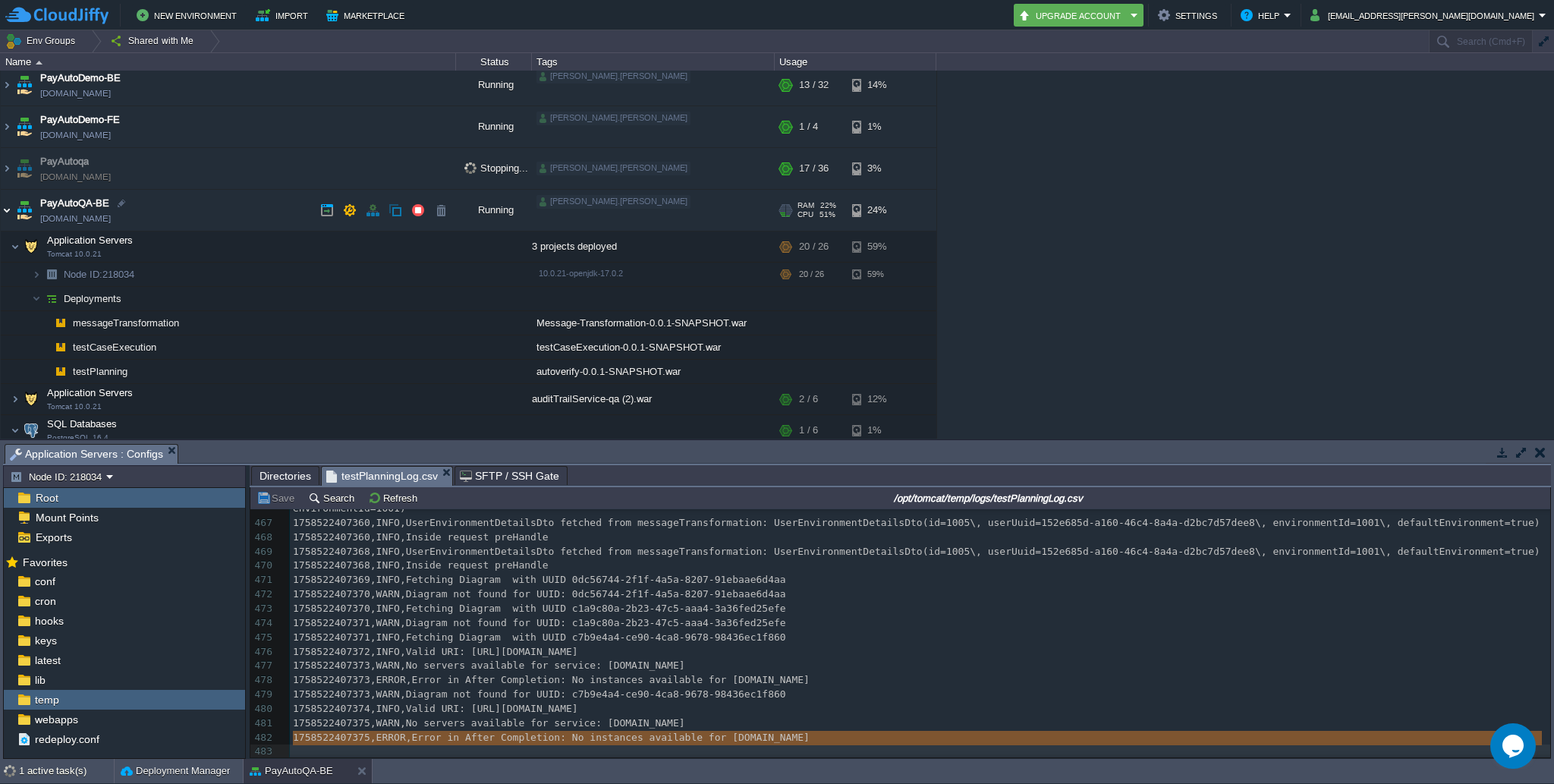
click at [4, 212] on img at bounding box center [7, 210] width 12 height 41
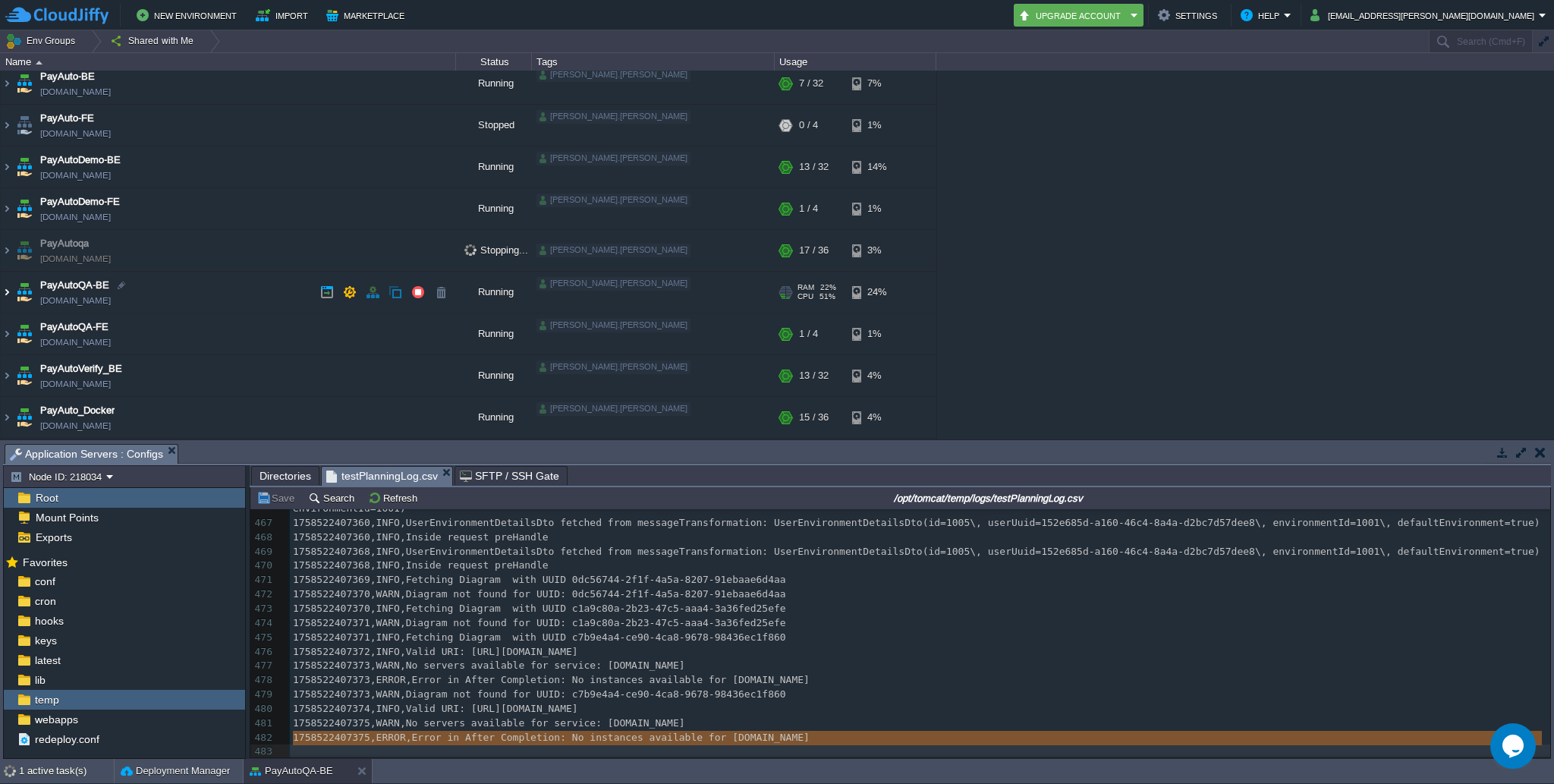
click at [4, 290] on img at bounding box center [7, 292] width 12 height 41
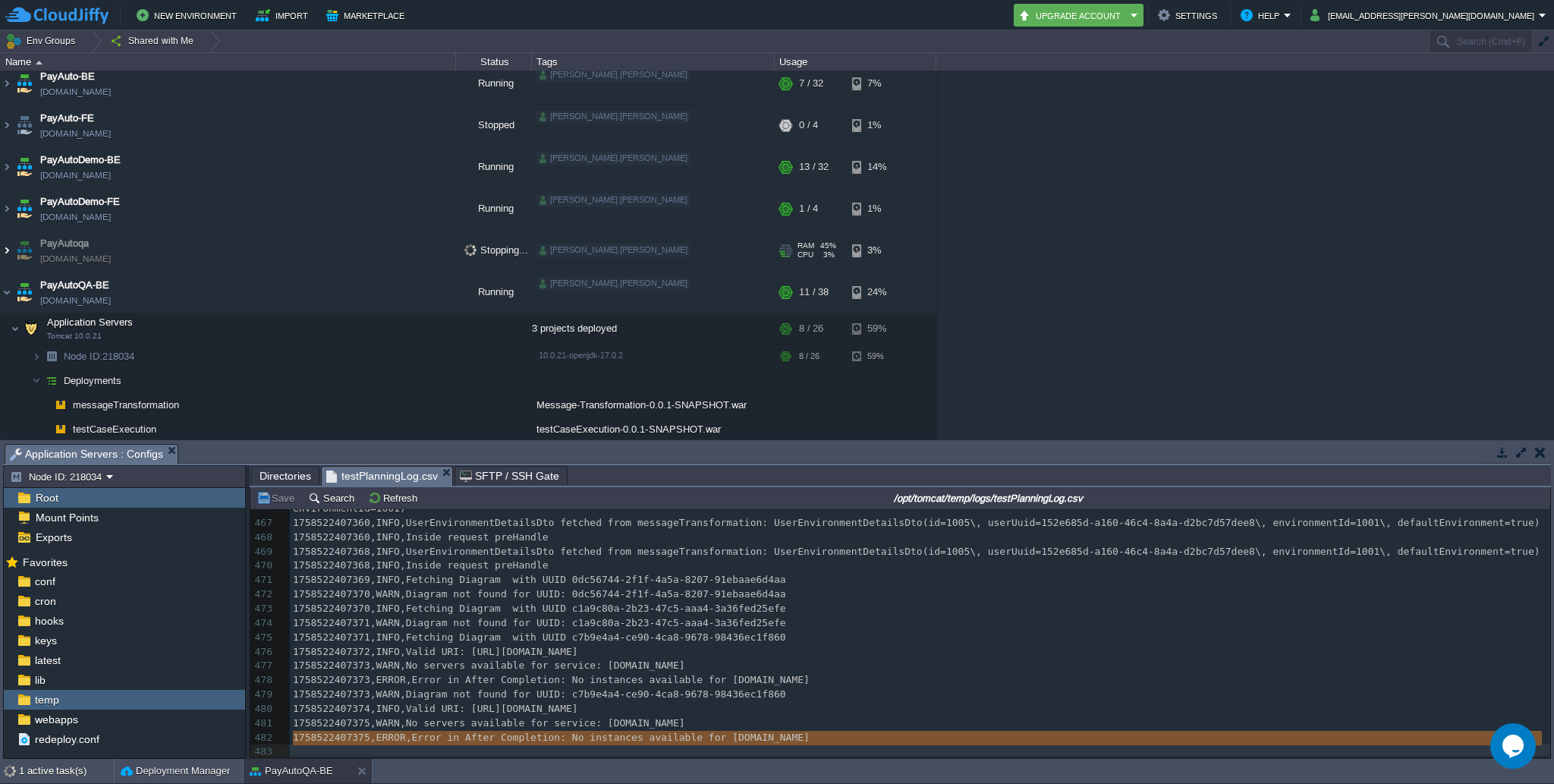
click at [5, 251] on img at bounding box center [7, 250] width 12 height 41
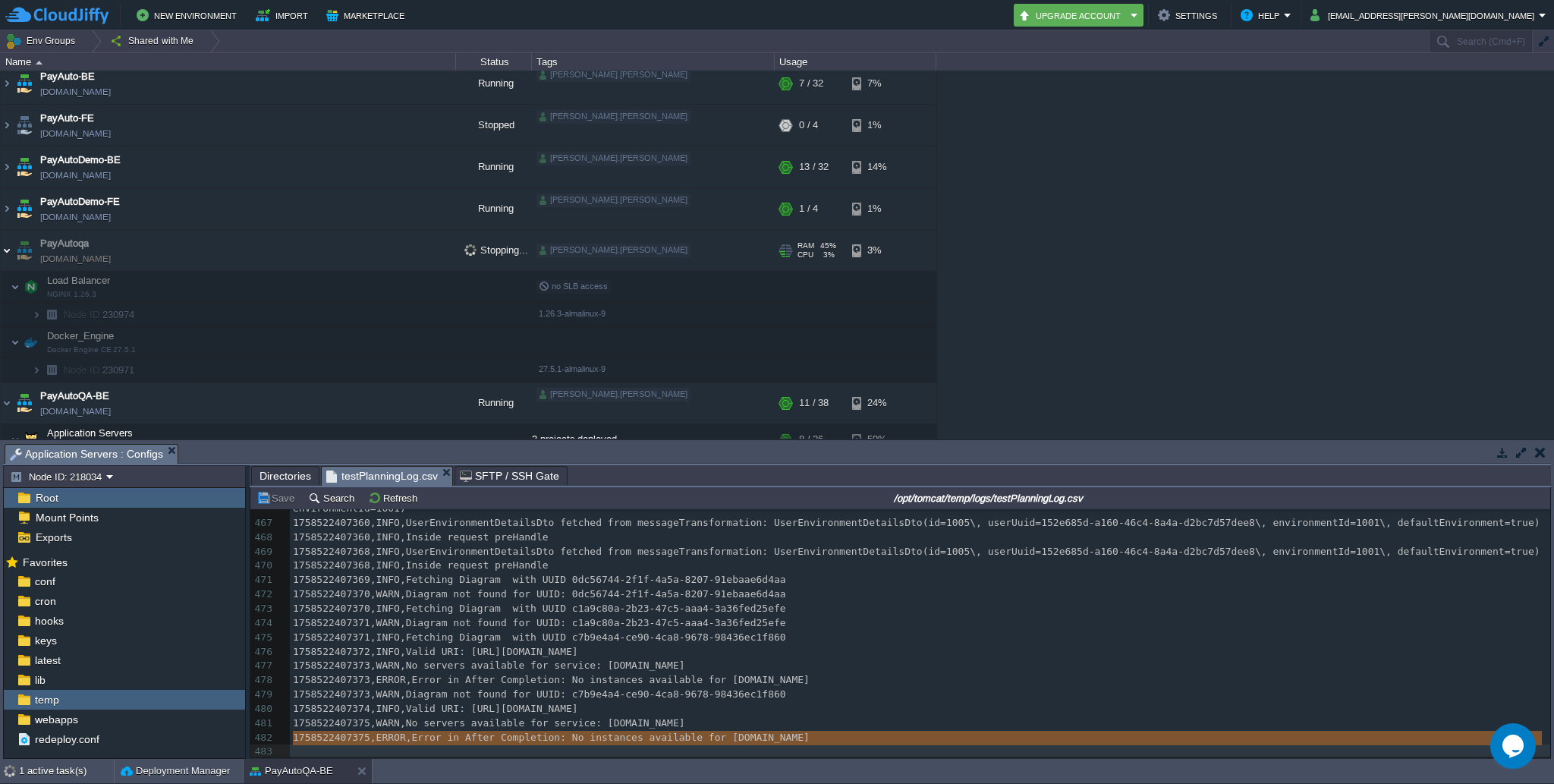
click at [5, 251] on img at bounding box center [7, 250] width 12 height 41
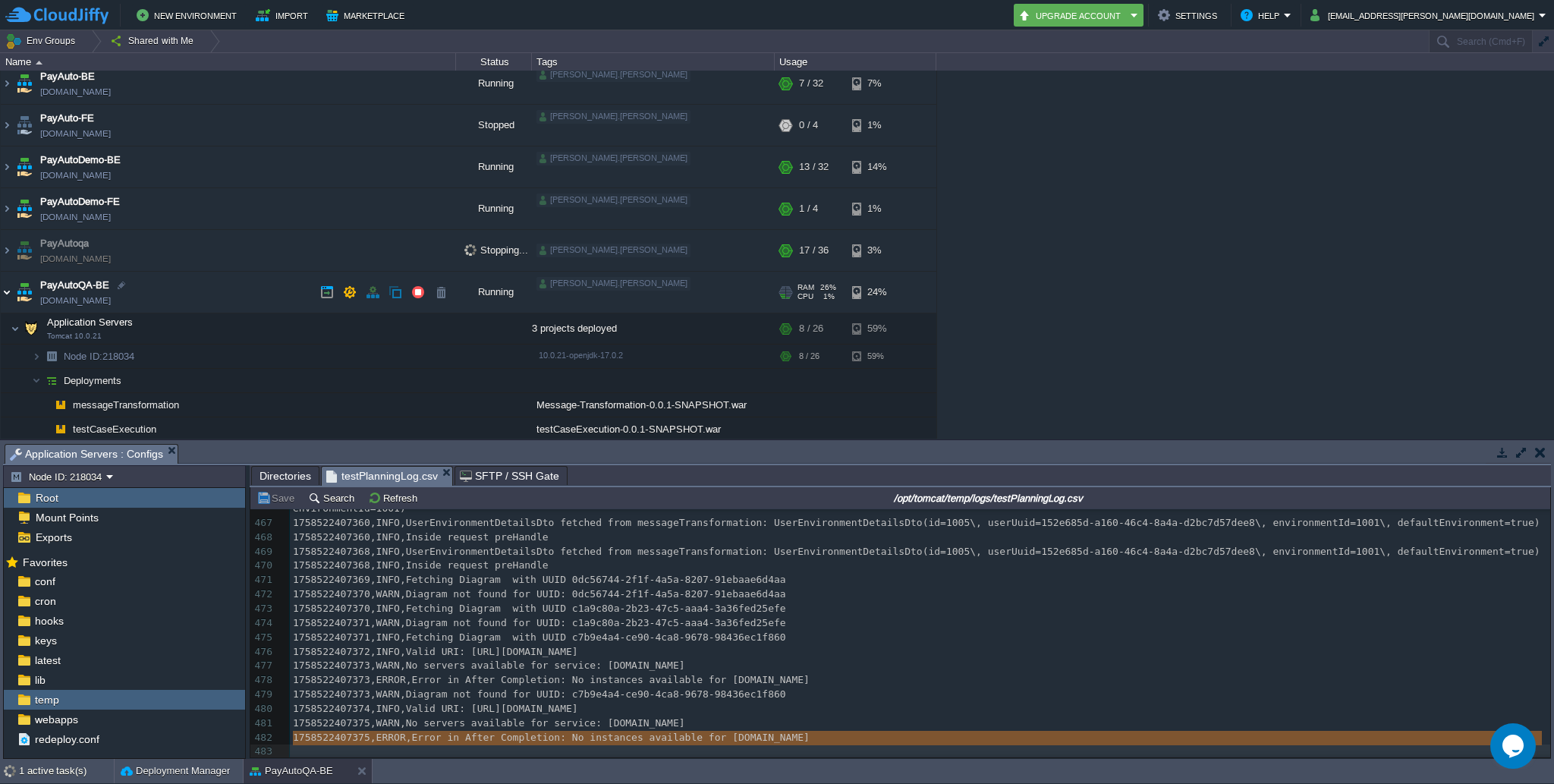
click at [4, 296] on img at bounding box center [7, 292] width 12 height 41
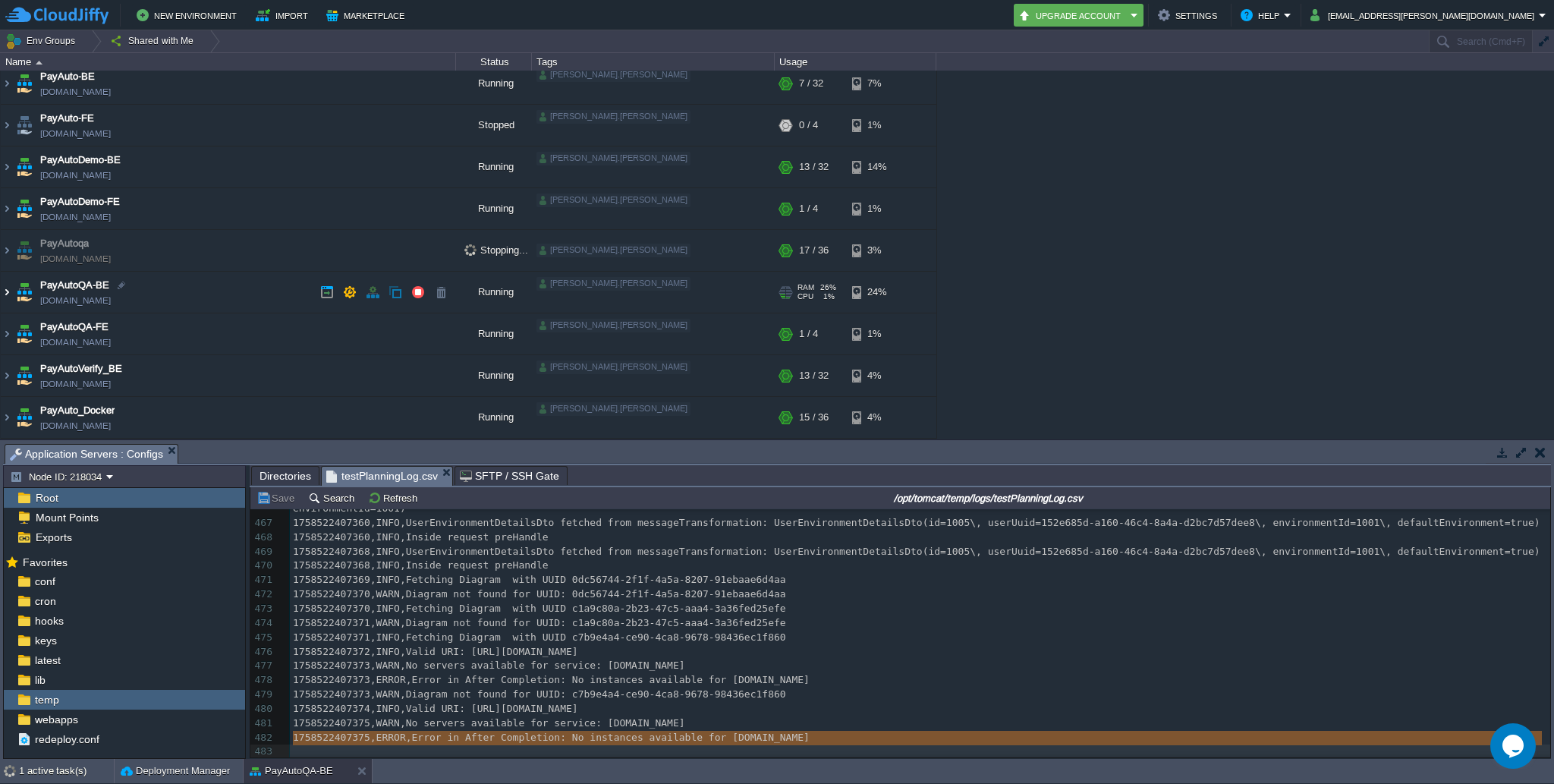
click at [5, 297] on img at bounding box center [7, 292] width 12 height 41
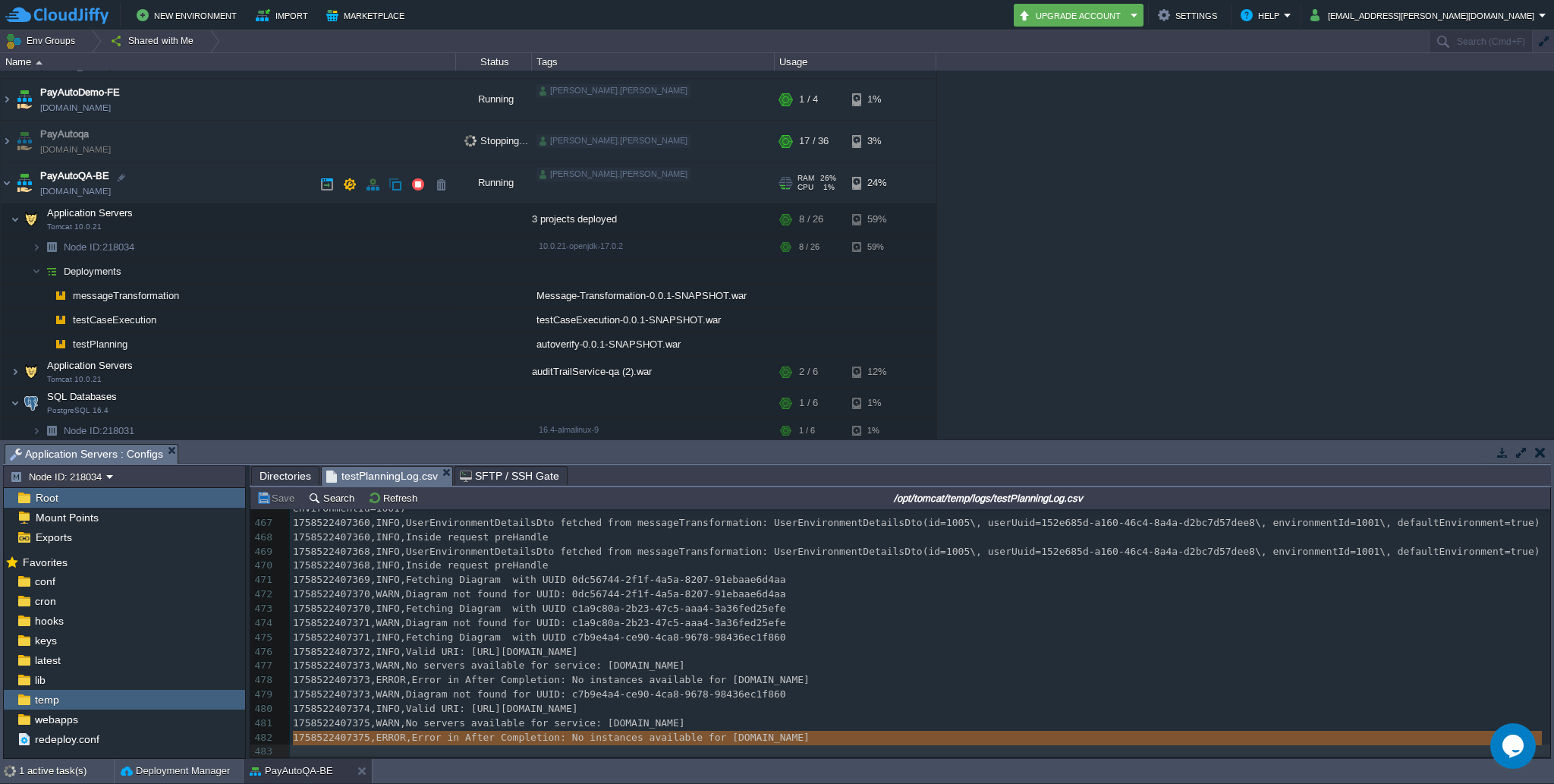
scroll to position [53, 0]
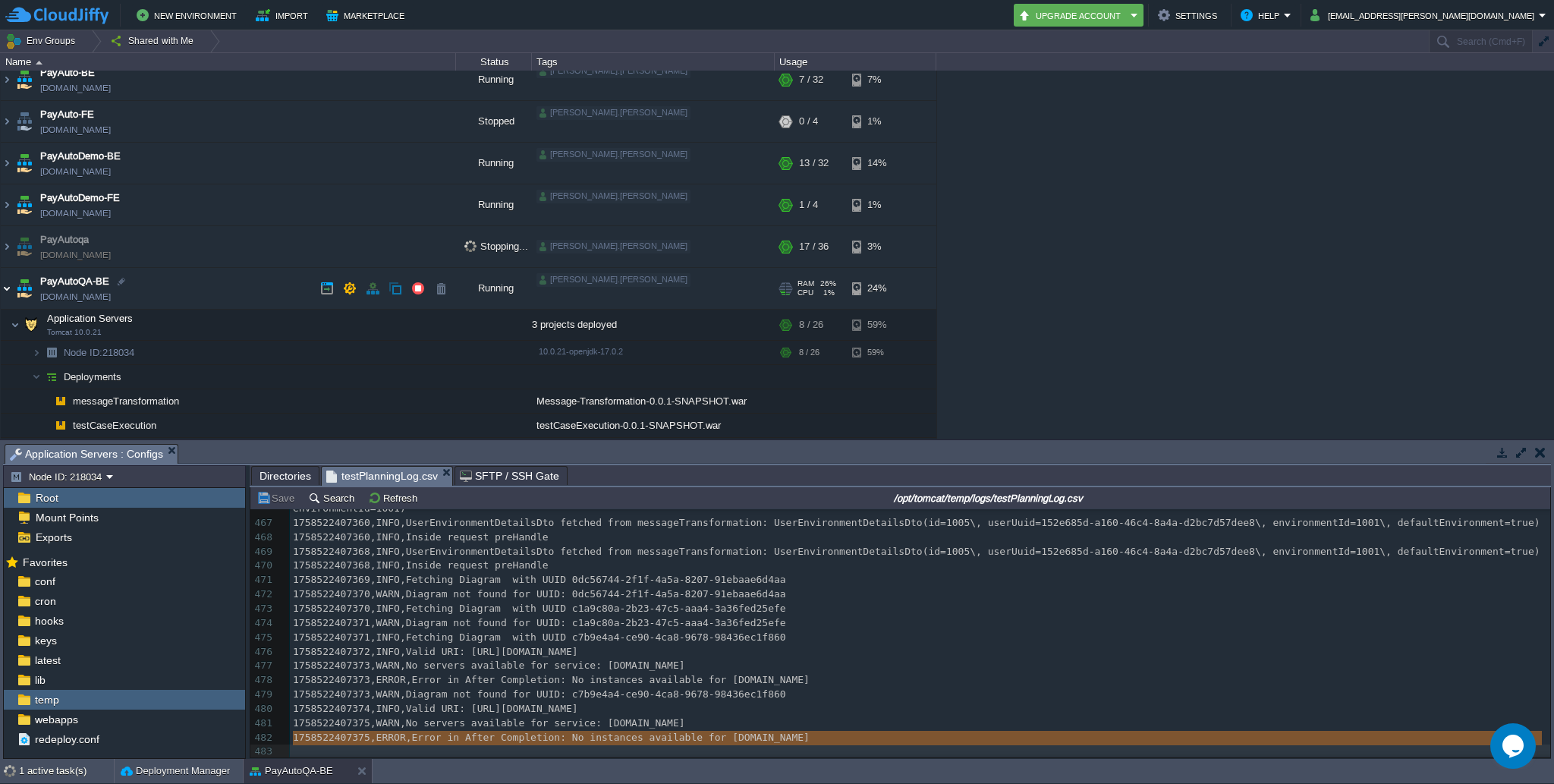
click at [7, 289] on img at bounding box center [7, 289] width 12 height 41
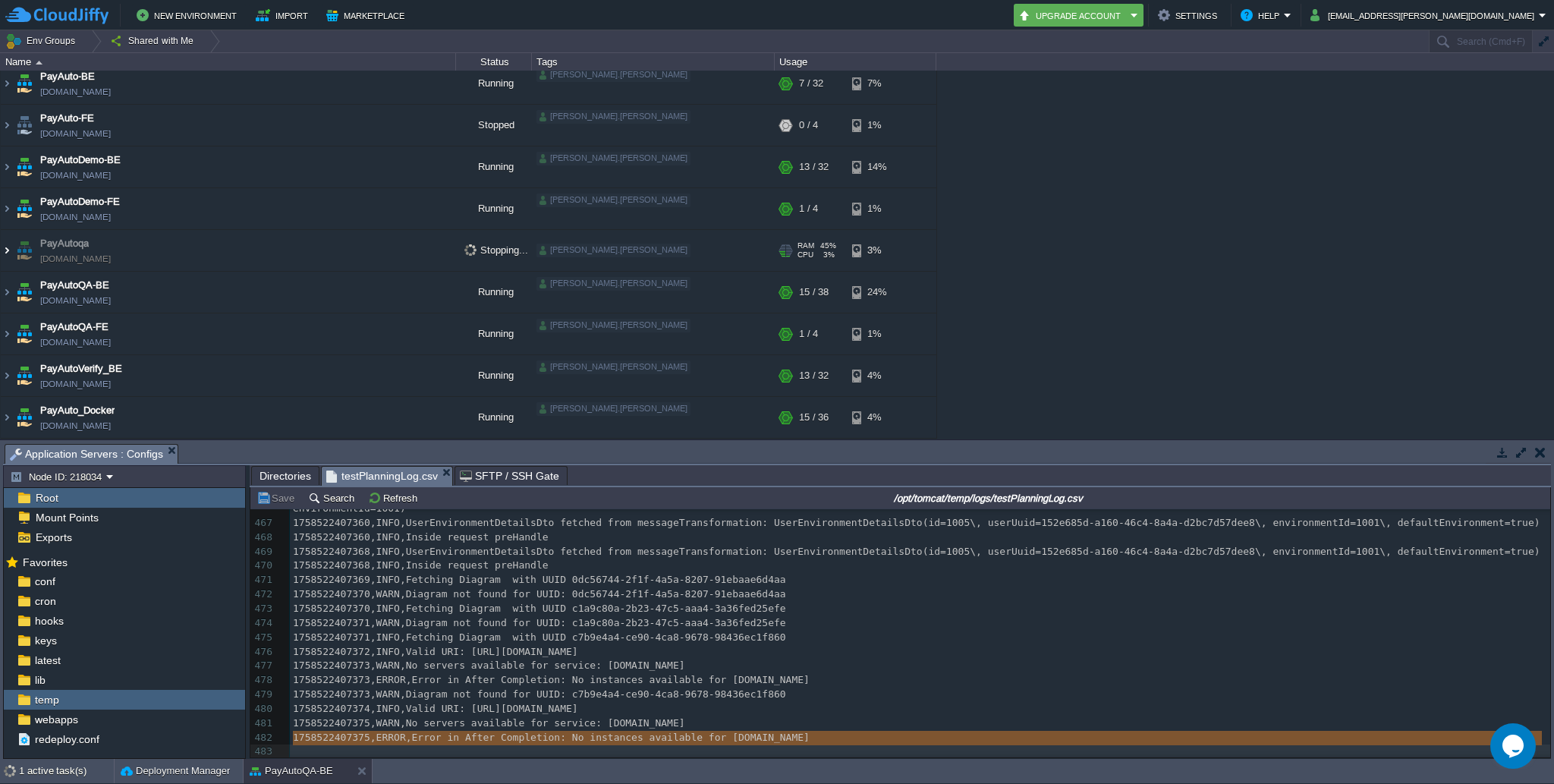
click at [7, 246] on img at bounding box center [7, 250] width 12 height 41
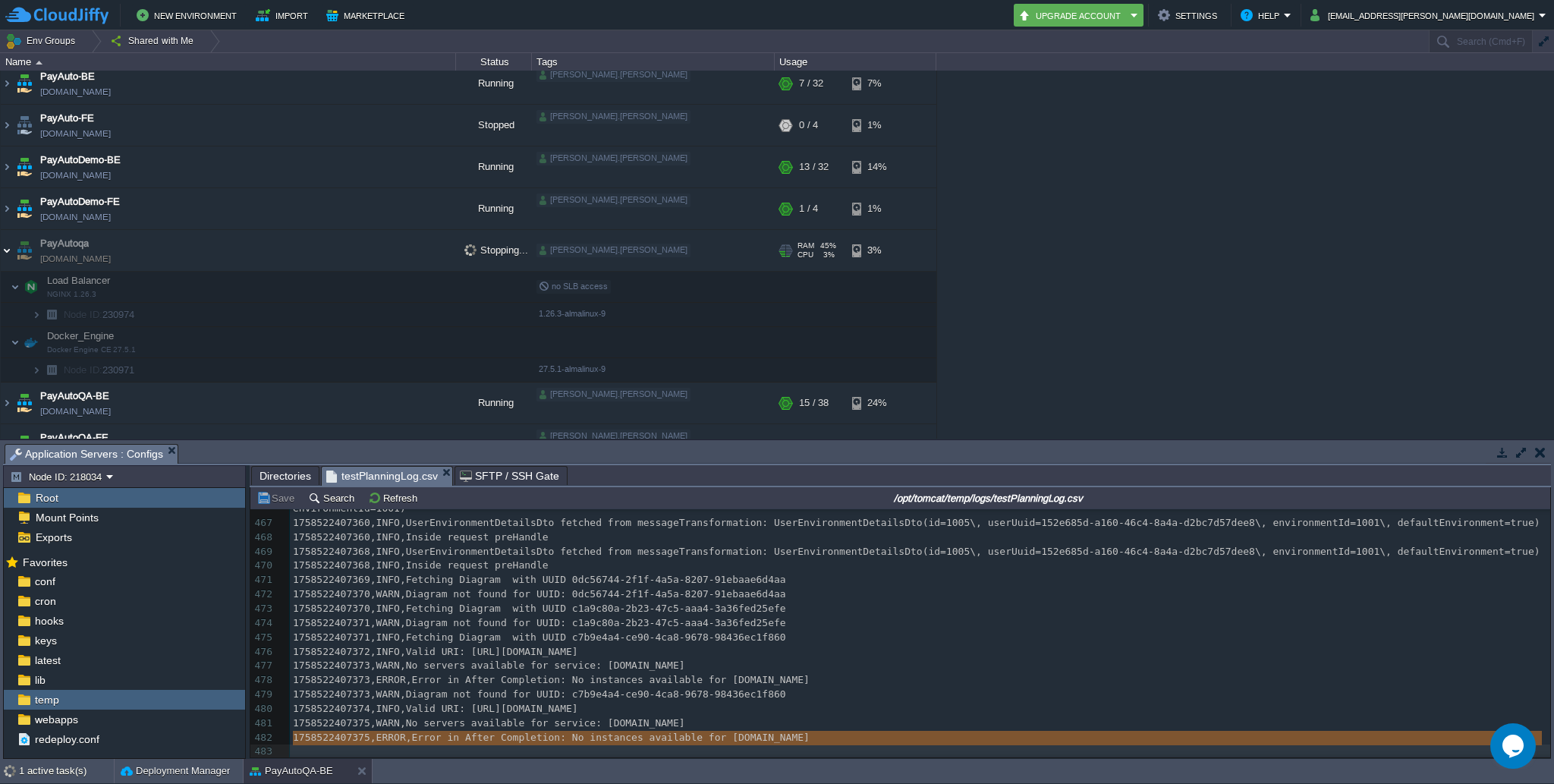
click at [7, 246] on img at bounding box center [7, 250] width 12 height 41
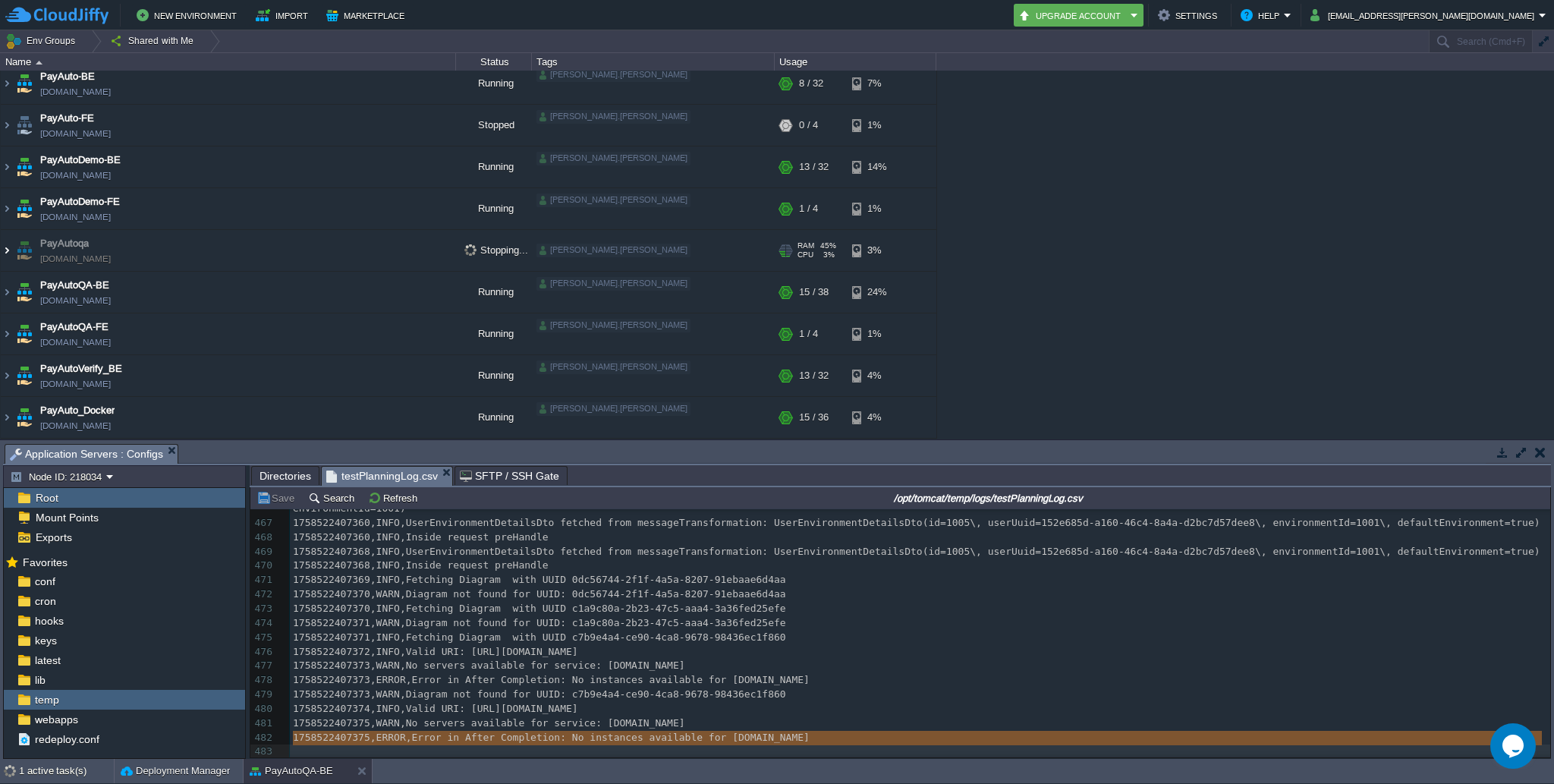
click at [4, 248] on img at bounding box center [7, 250] width 12 height 41
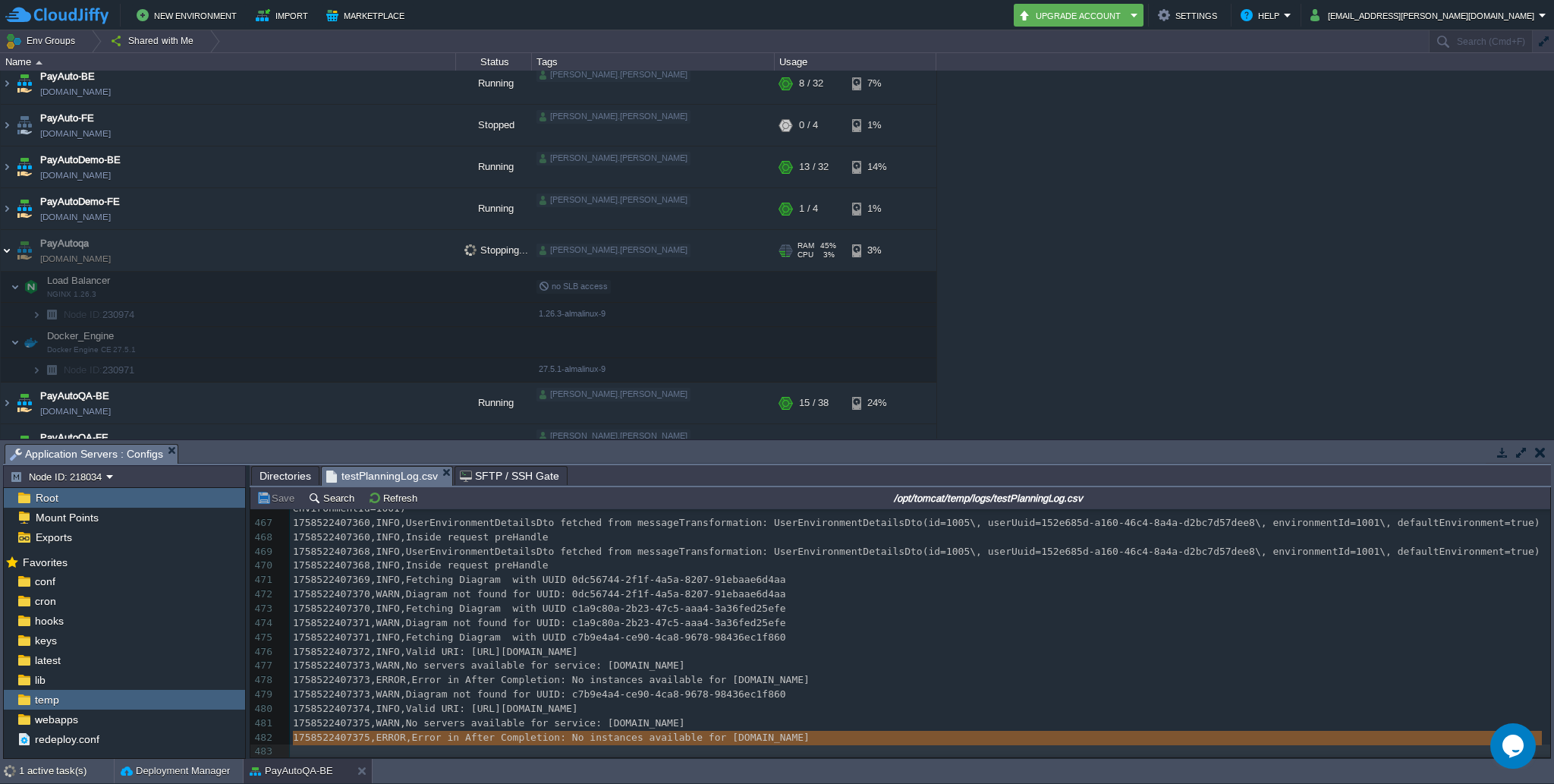
click at [4, 248] on img at bounding box center [7, 250] width 12 height 41
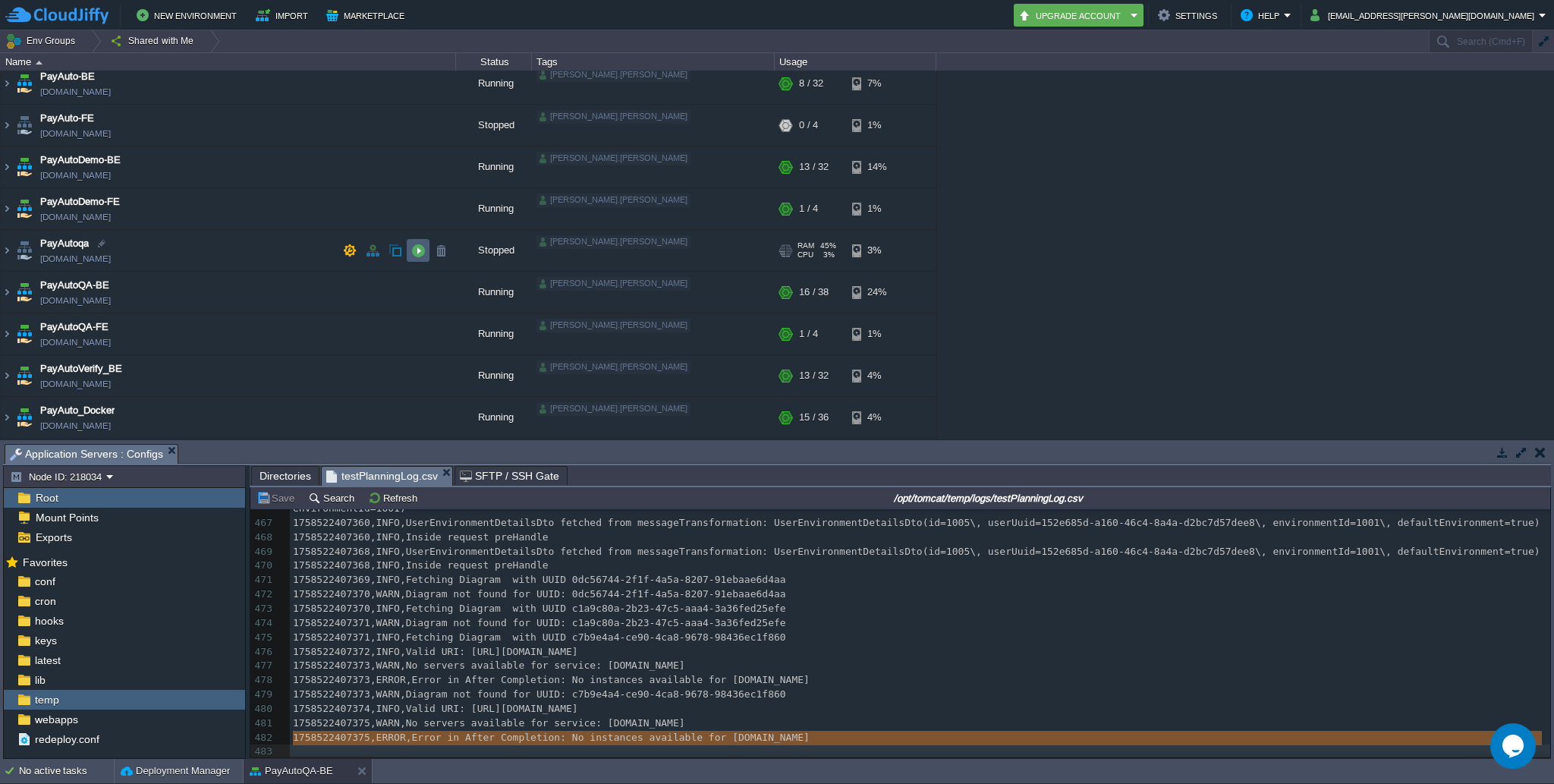
click at [415, 249] on button "button" at bounding box center [417, 249] width 13 height 13
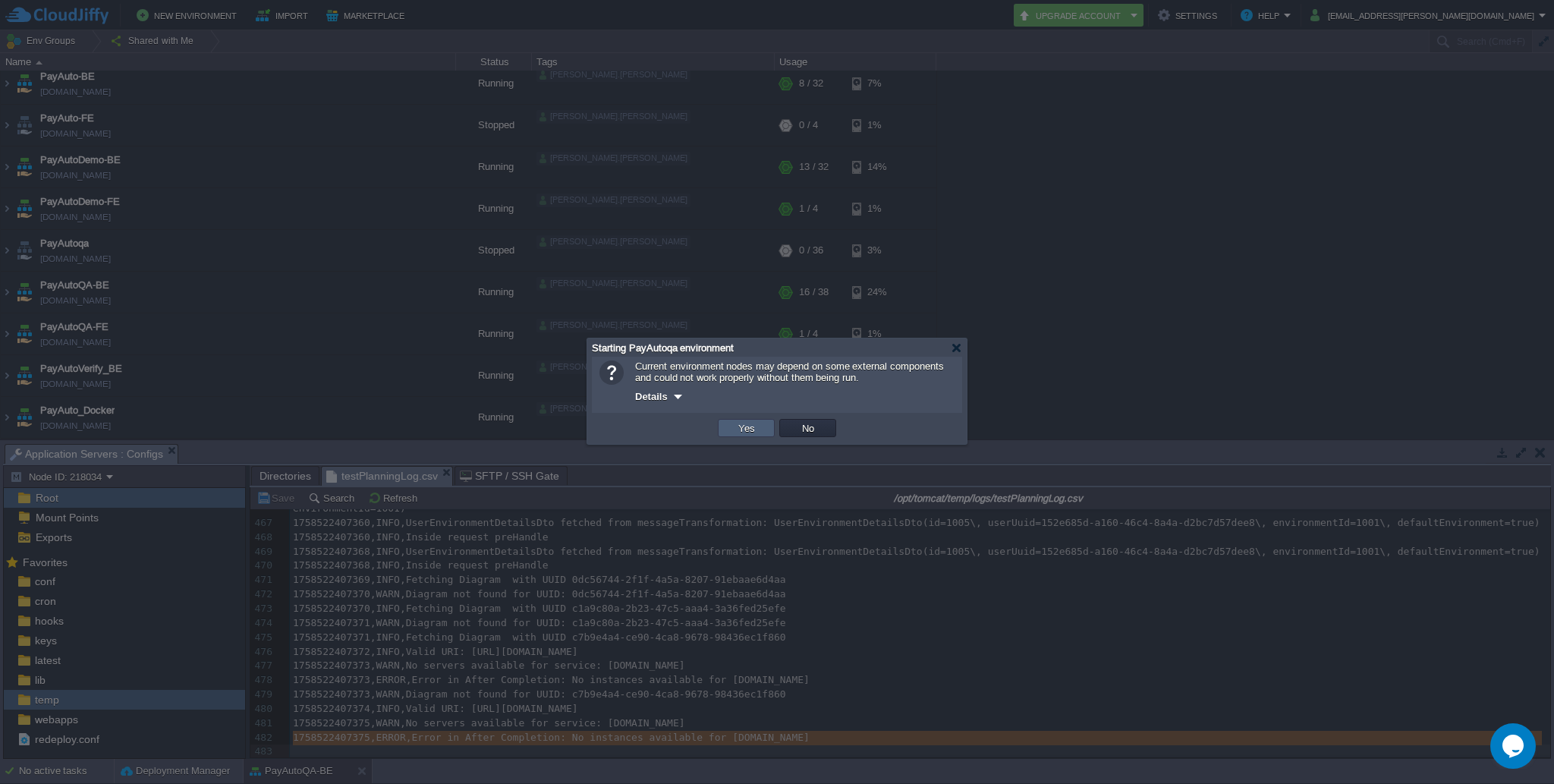
click at [760, 432] on td "Yes" at bounding box center [746, 428] width 57 height 19
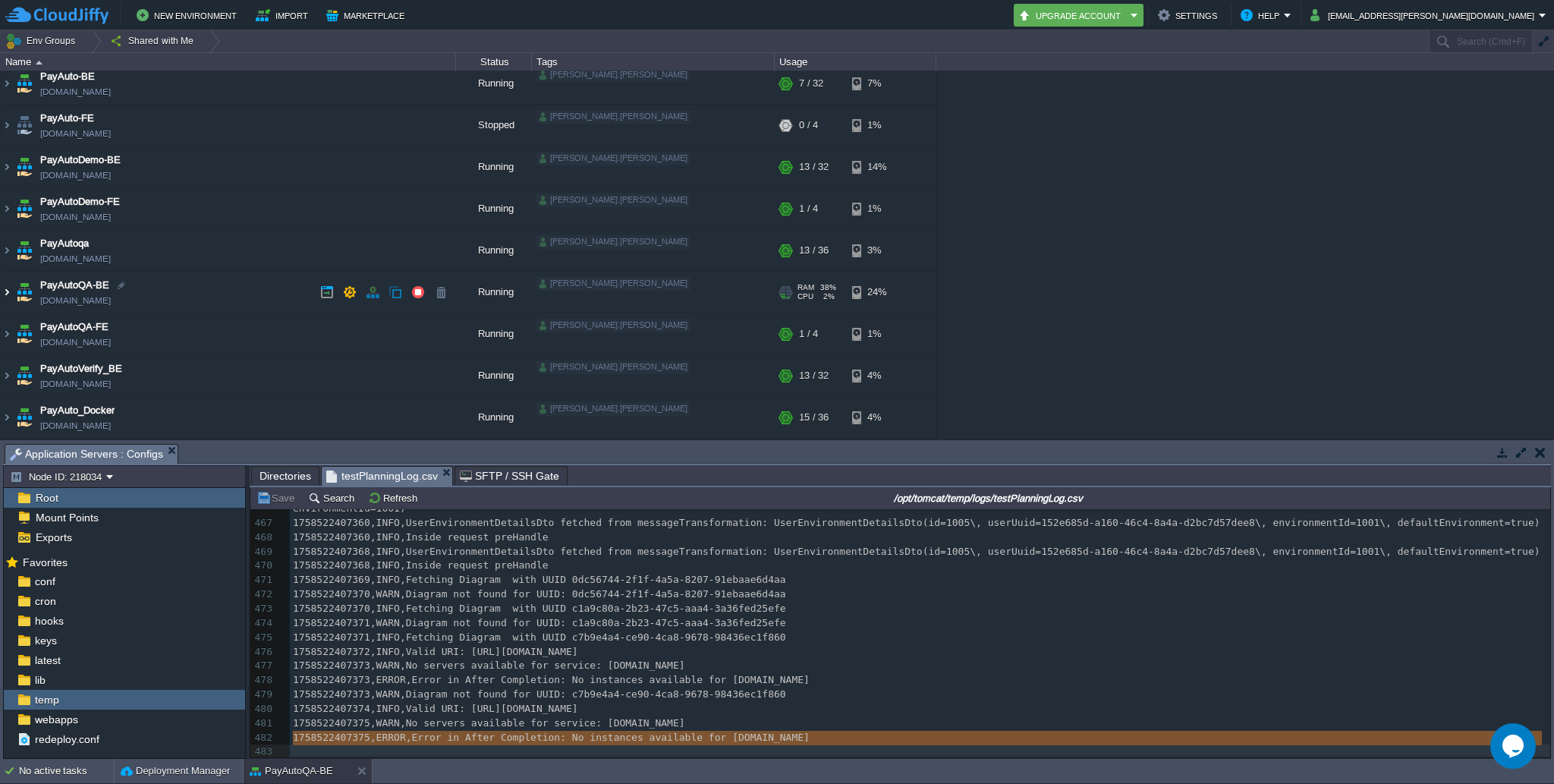
click at [5, 289] on img at bounding box center [7, 292] width 12 height 41
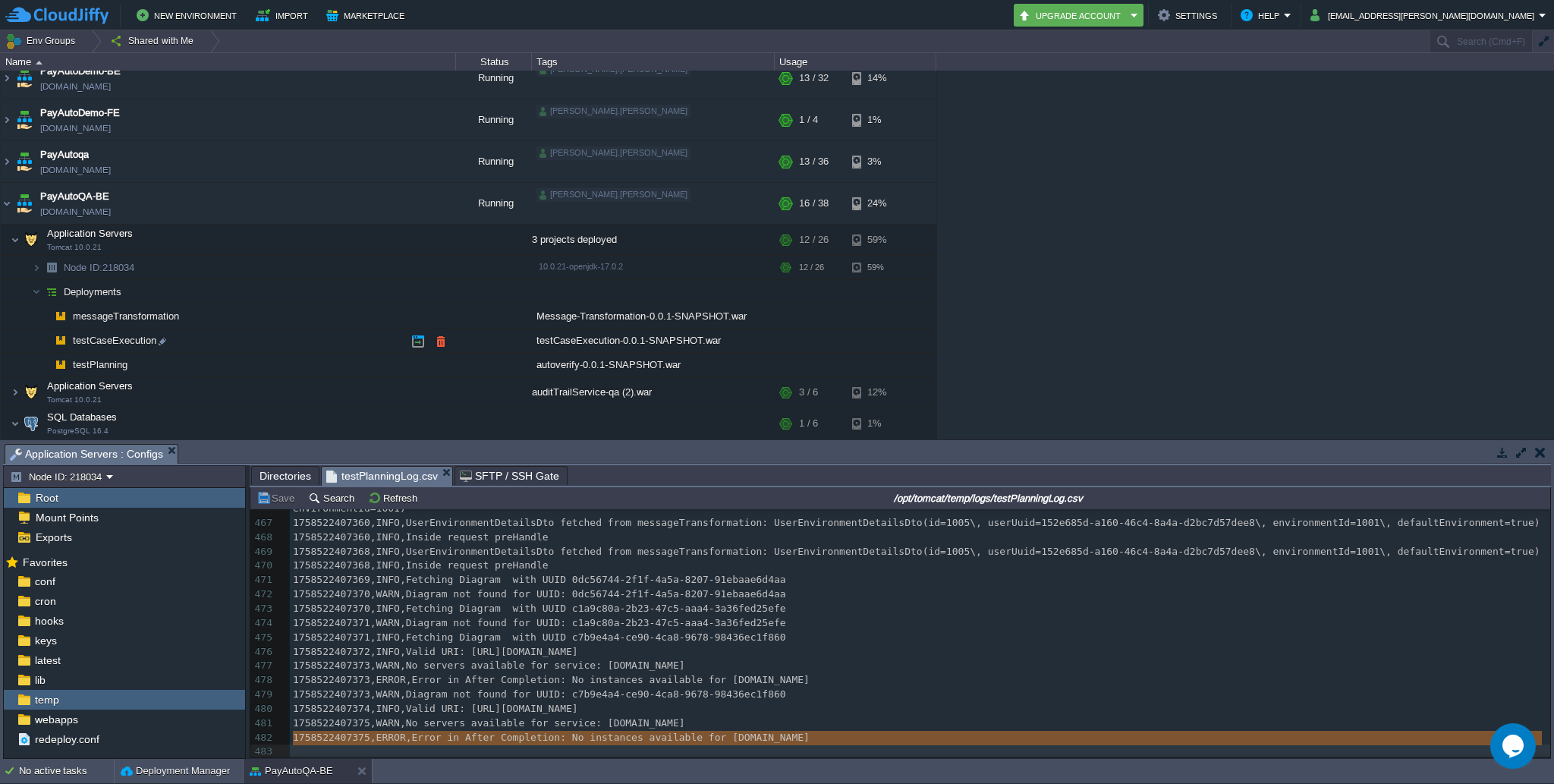
scroll to position [139, 0]
click at [419, 205] on button "button" at bounding box center [417, 202] width 13 height 13
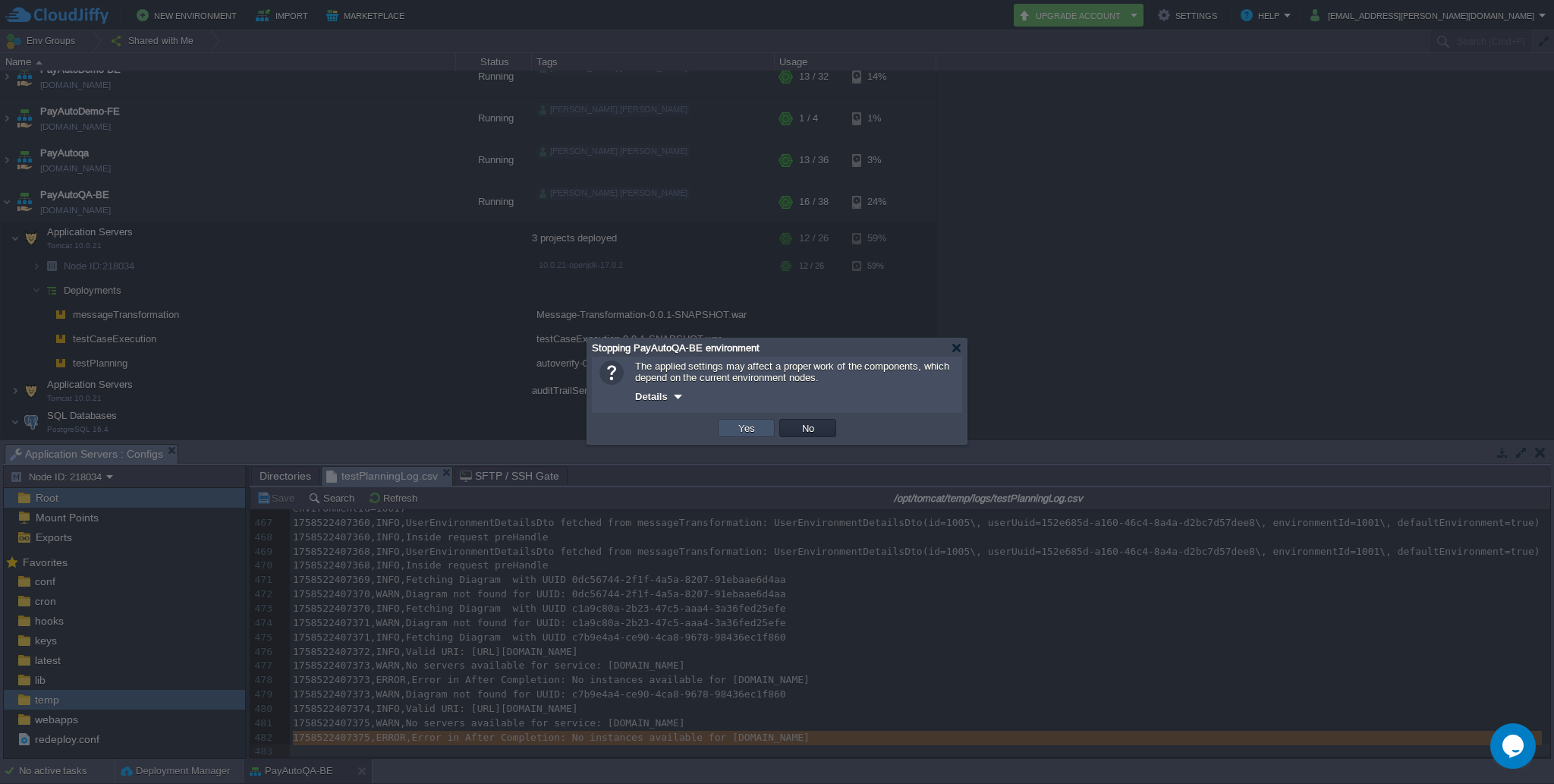
click at [741, 427] on button "Yes" at bounding box center [746, 427] width 26 height 13
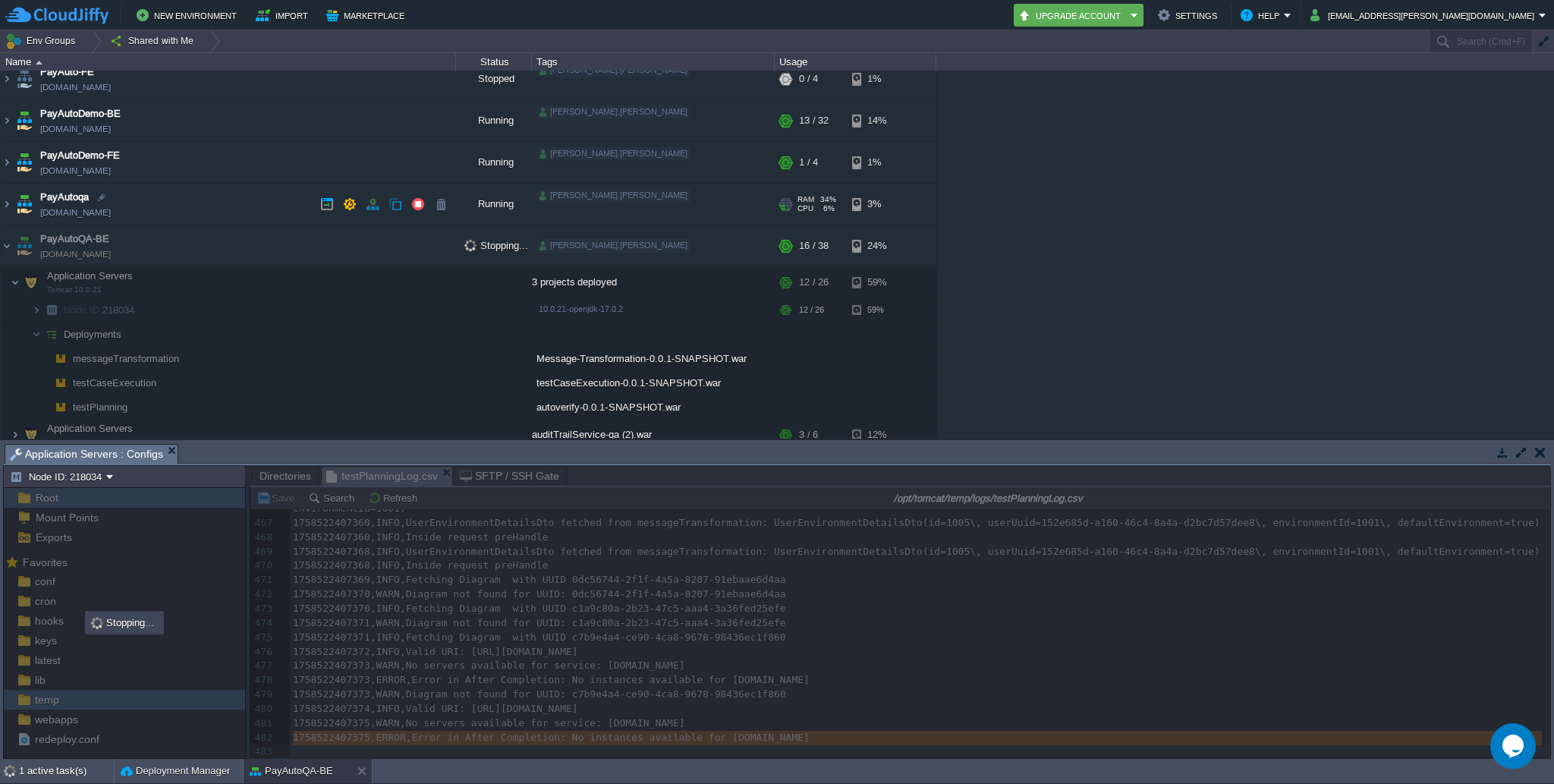
scroll to position [83, 0]
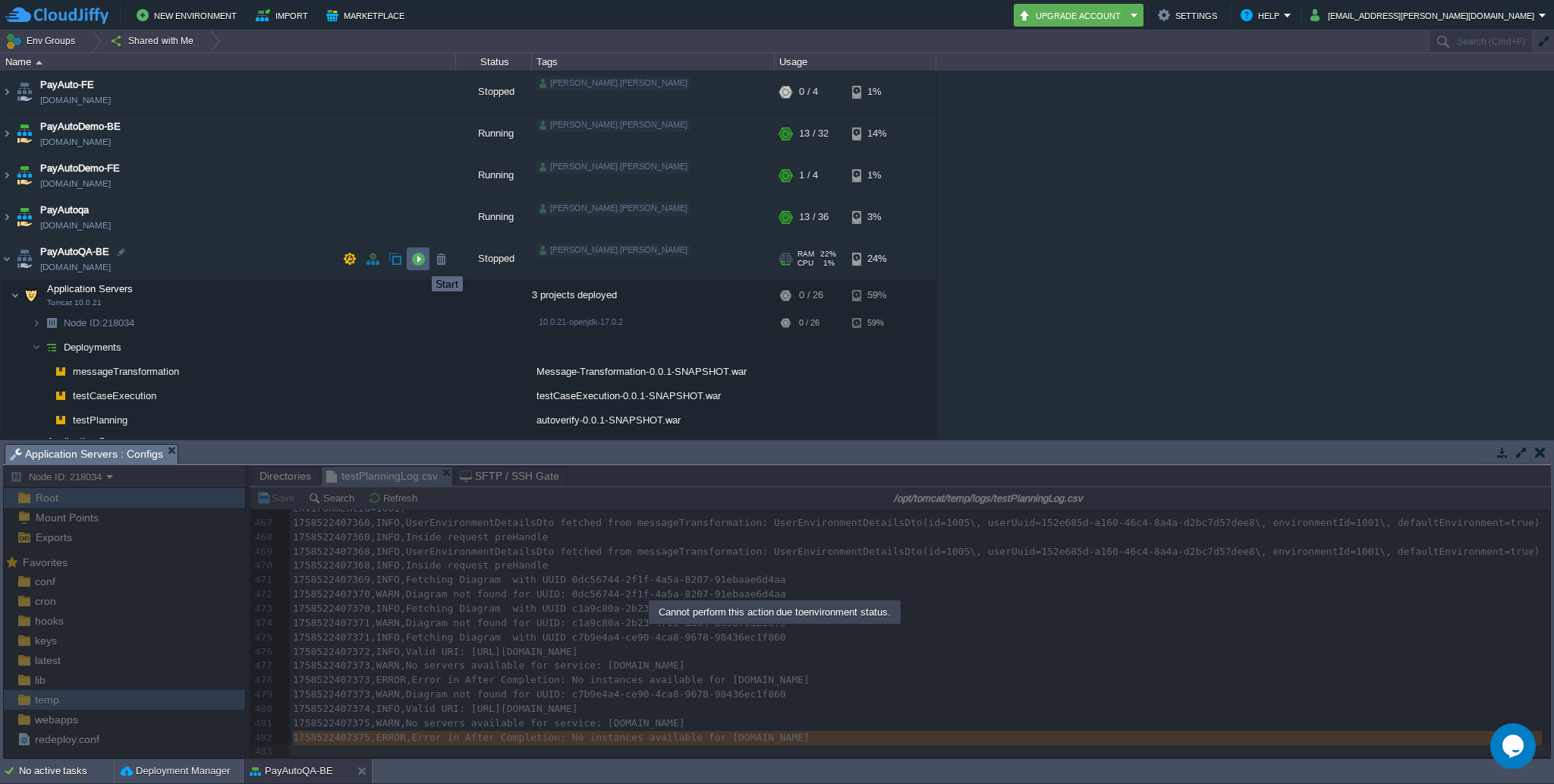
click at [420, 263] on button "button" at bounding box center [417, 258] width 13 height 13
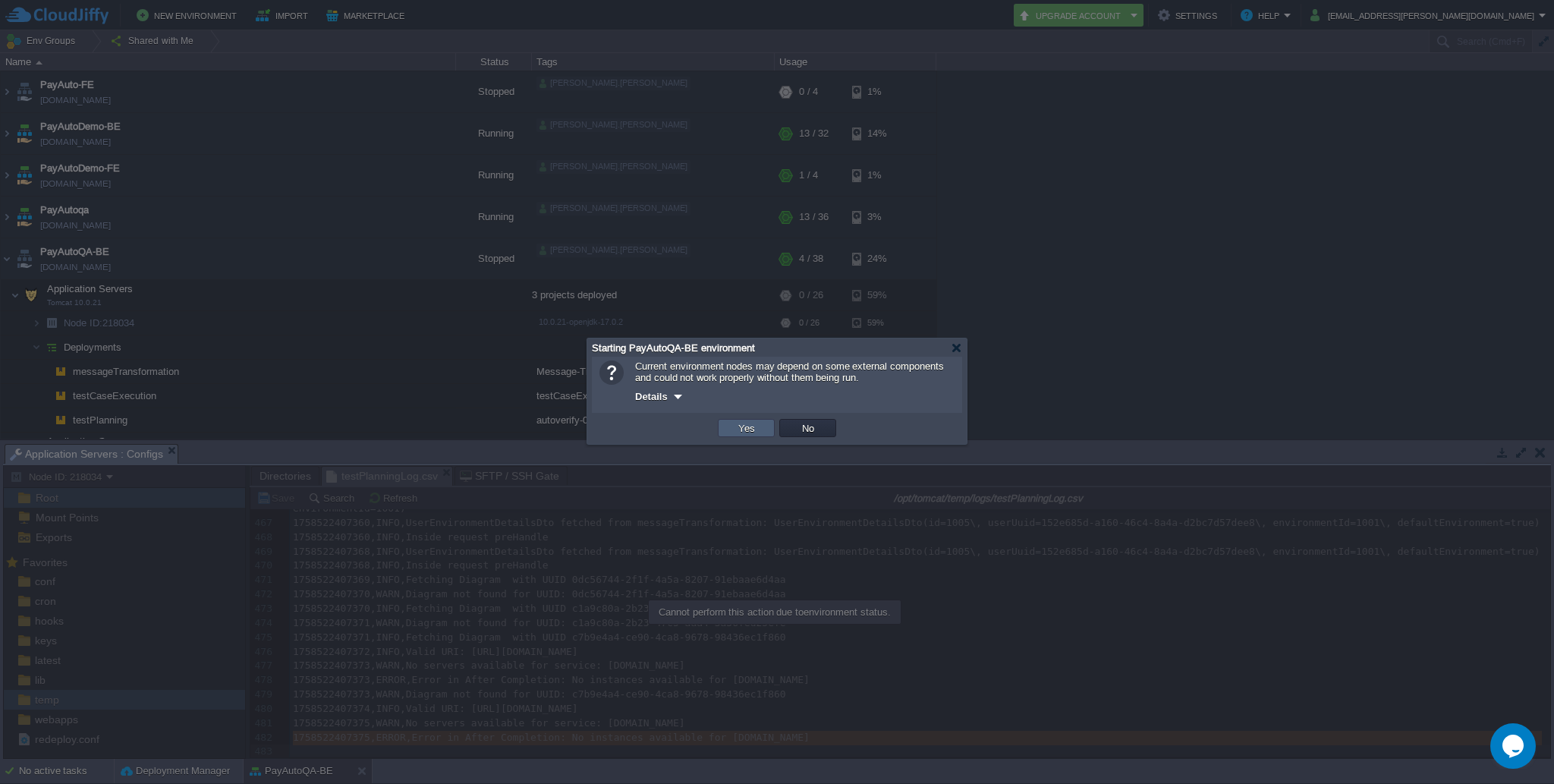
click at [737, 432] on button "Yes" at bounding box center [746, 427] width 26 height 13
